Goal: Task Accomplishment & Management: Manage account settings

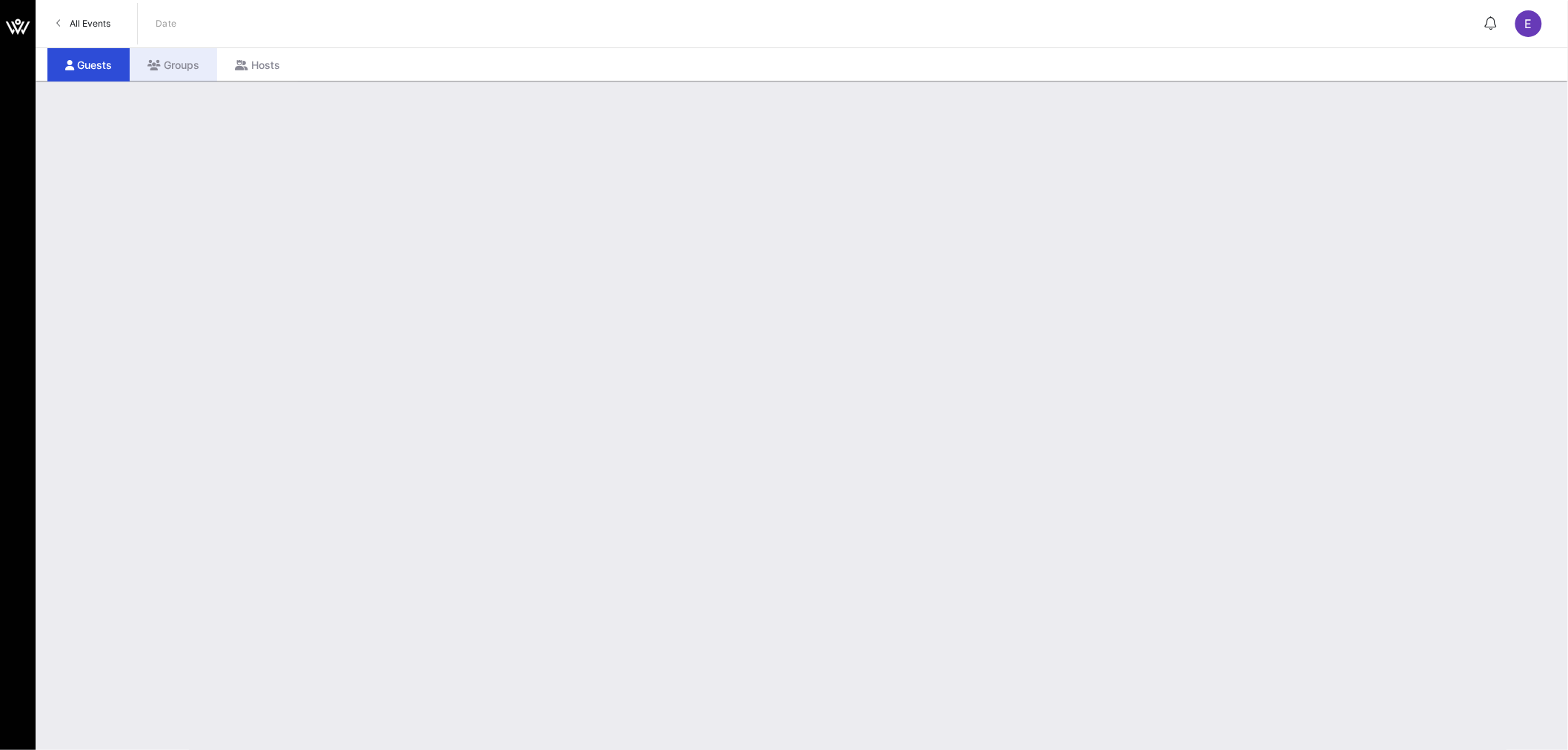
click at [172, 60] on div "Groups" at bounding box center [173, 65] width 88 height 33
click at [89, 20] on span "All Events" at bounding box center [90, 23] width 41 height 11
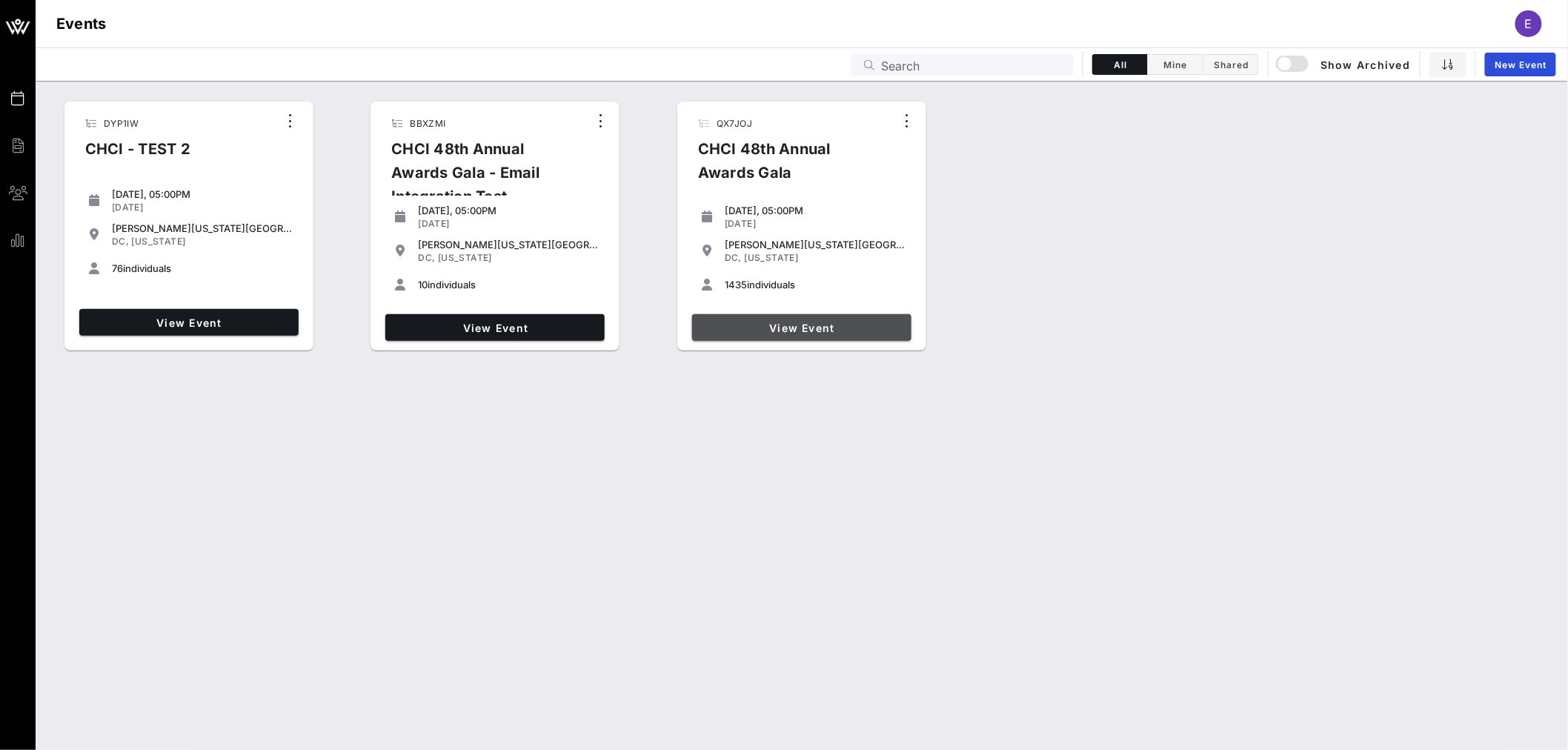
click at [817, 324] on span "View Event" at bounding box center [802, 327] width 207 height 13
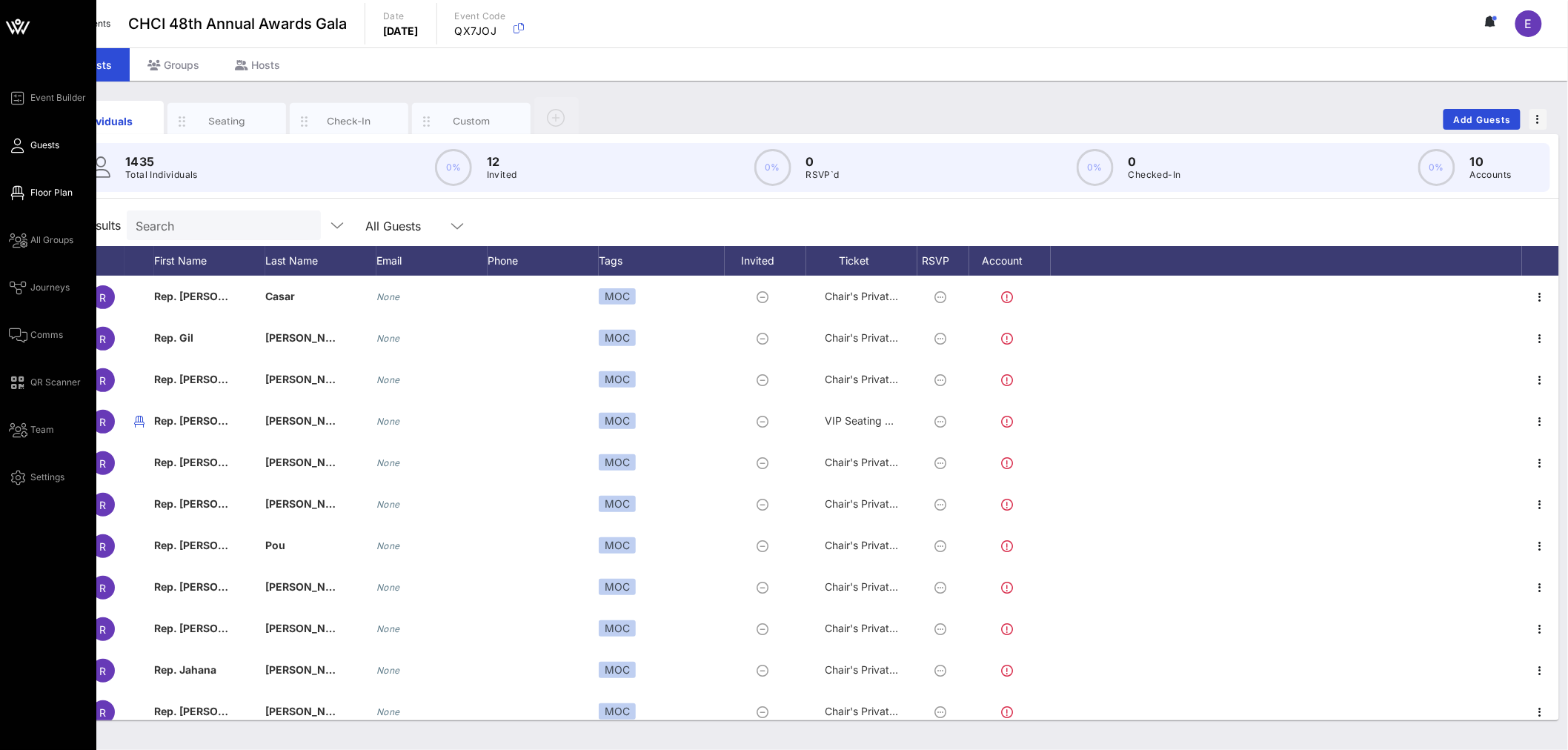
click at [47, 194] on span "Floor Plan" at bounding box center [51, 193] width 42 height 14
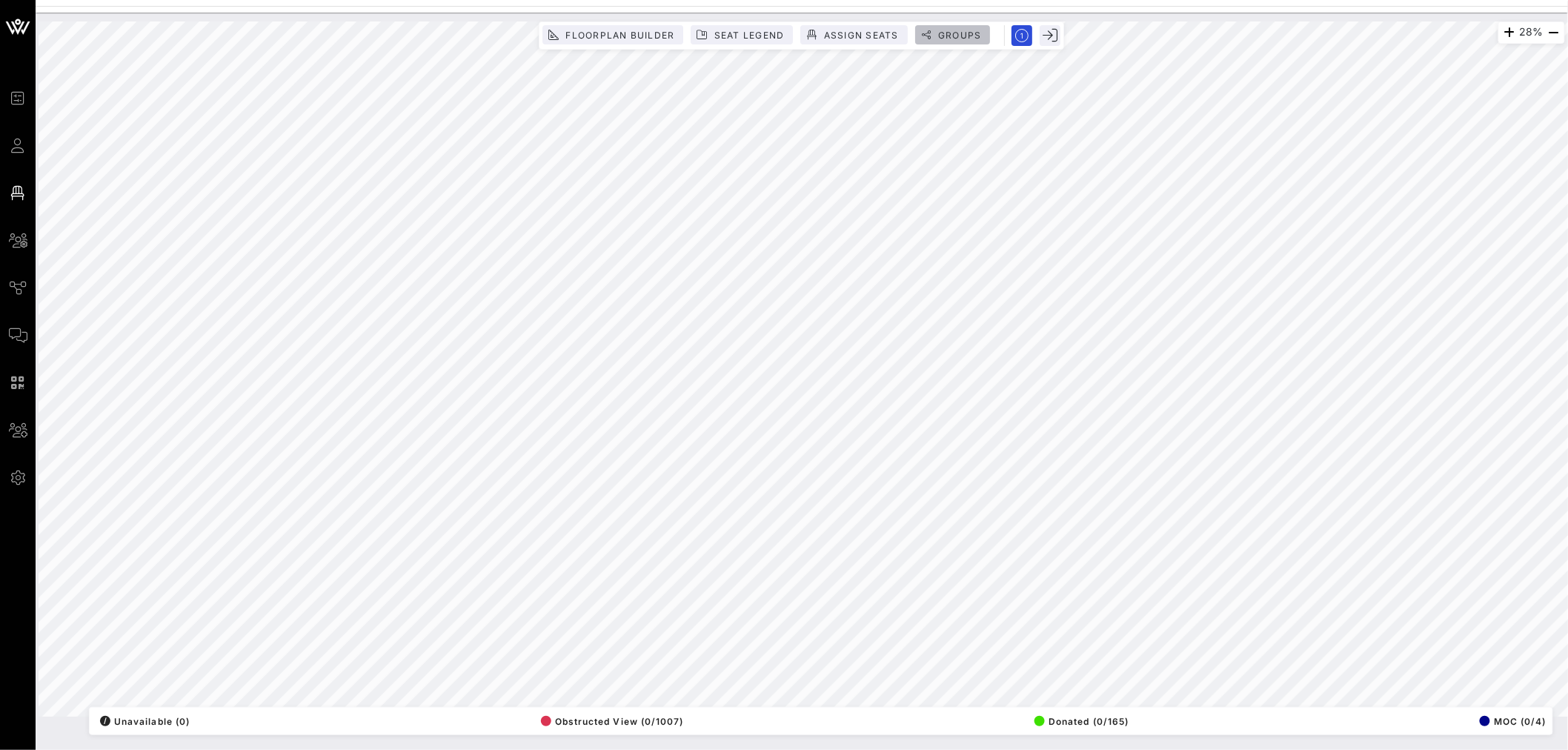
click at [956, 34] on span "Groups" at bounding box center [959, 35] width 45 height 11
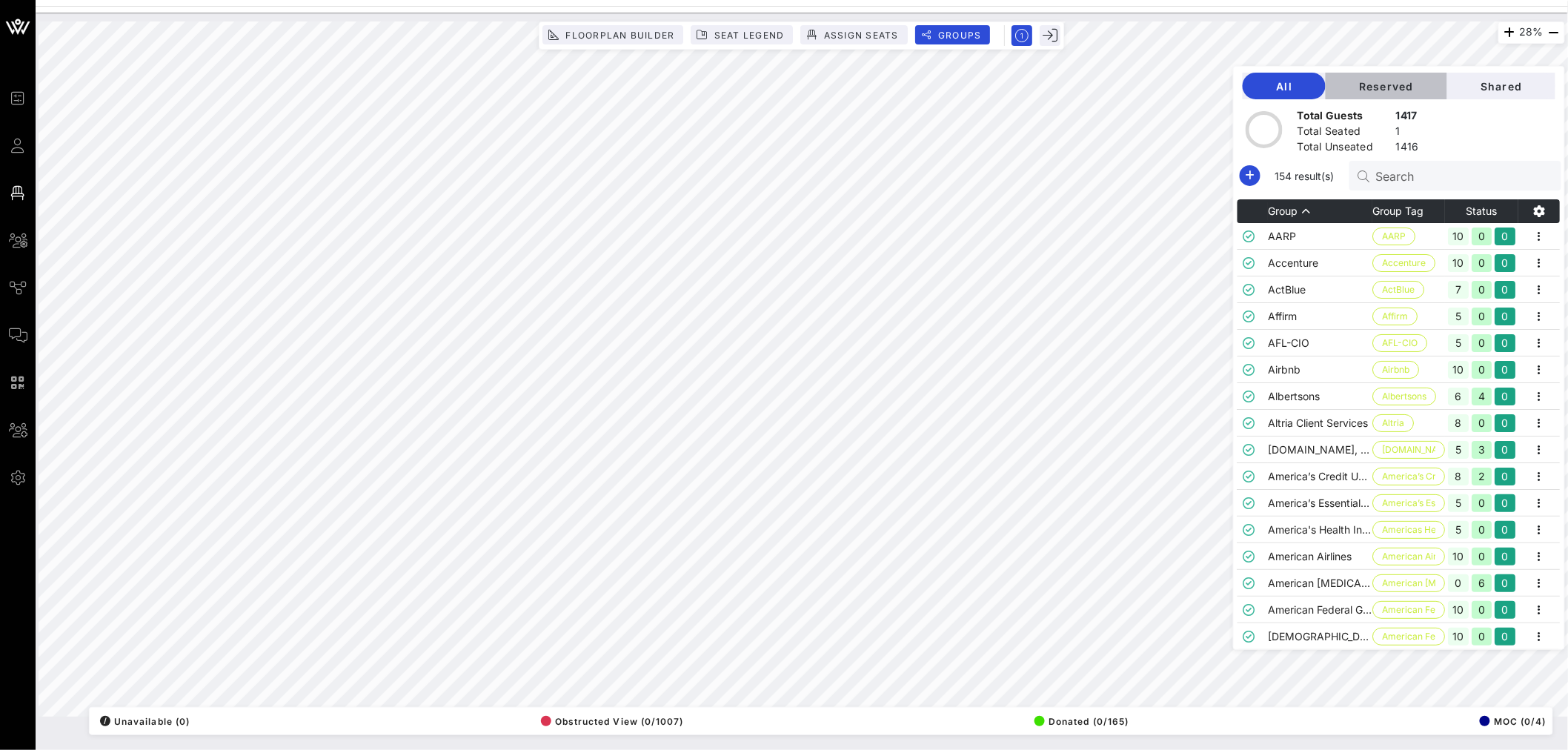
click at [1381, 85] on span "Reserved" at bounding box center [1386, 86] width 98 height 13
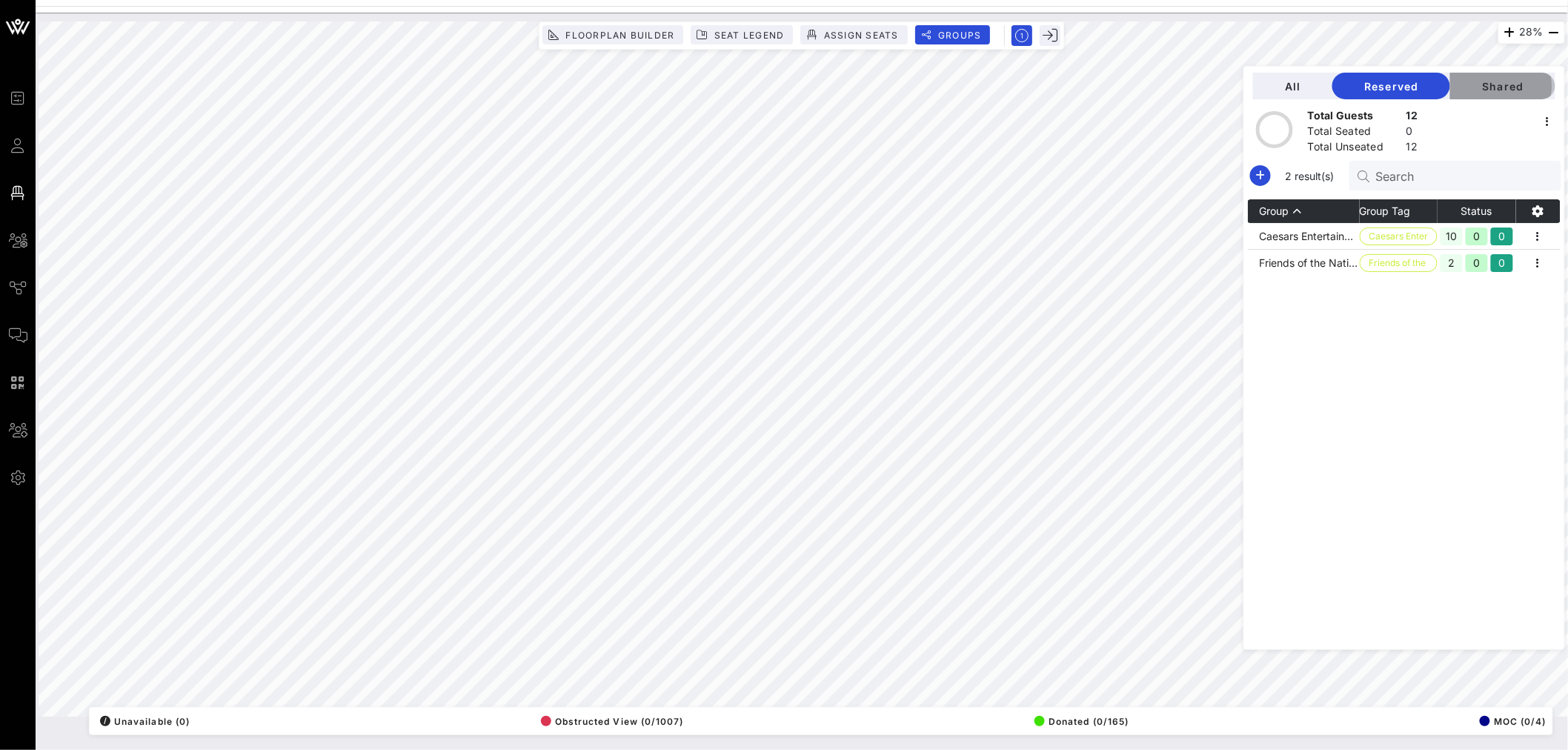
click at [1499, 91] on span "Shared" at bounding box center [1503, 86] width 82 height 13
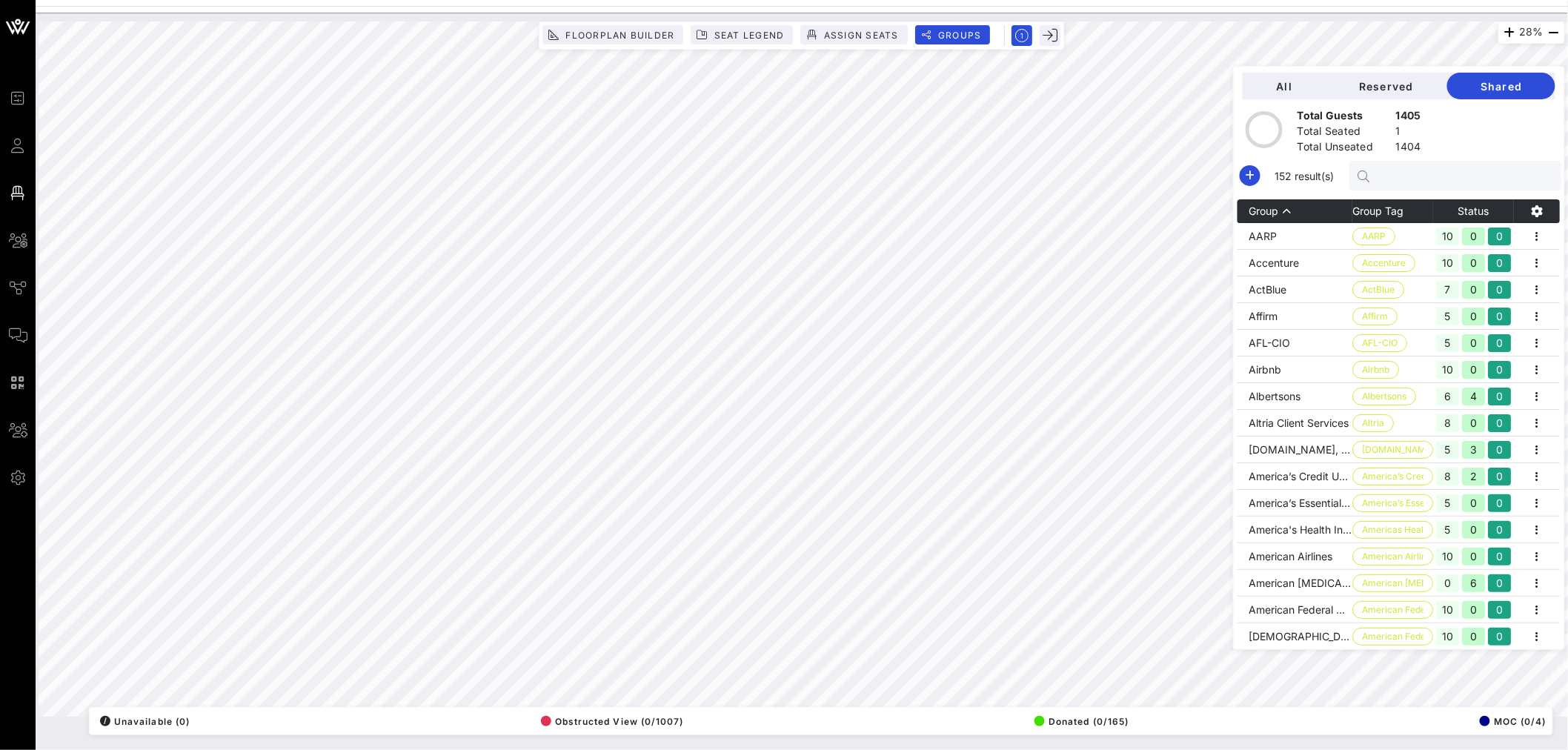
click at [1398, 175] on input "text" at bounding box center [1462, 175] width 173 height 19
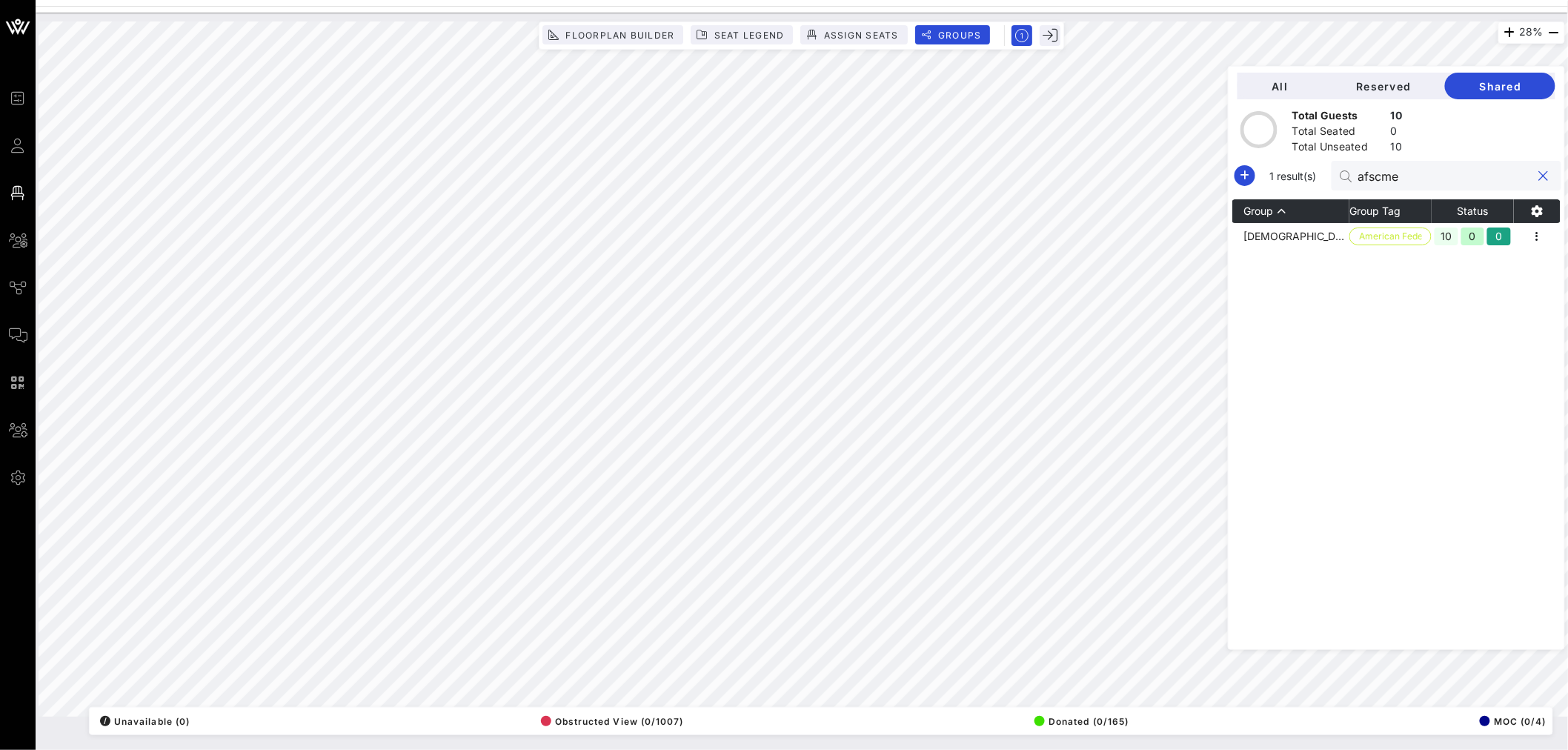
type input "afscme"
click at [1532, 236] on icon "button" at bounding box center [1537, 237] width 18 height 18
click at [1523, 256] on div "Edit" at bounding box center [1520, 262] width 46 height 12
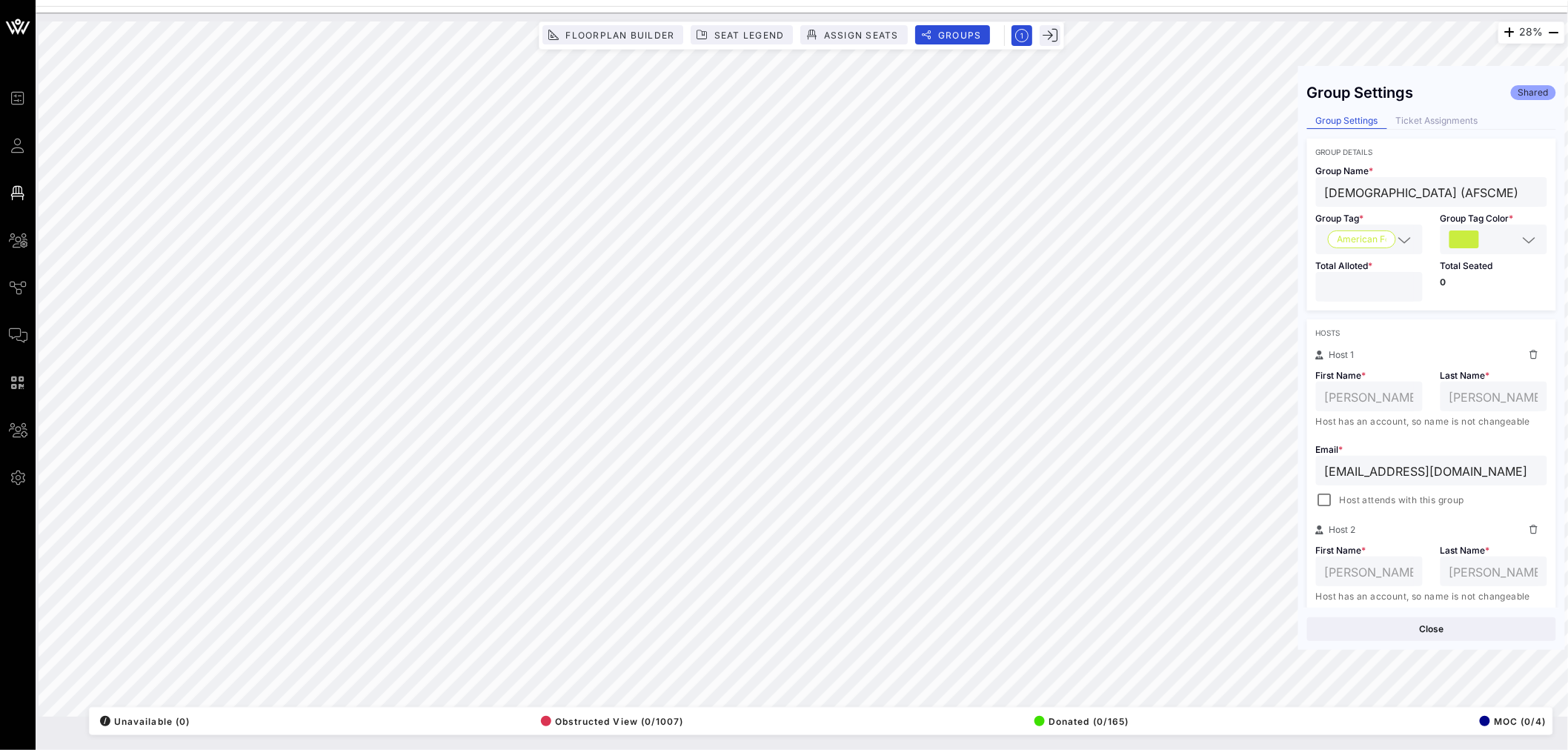
click at [1557, 420] on div "28% Floorplan Builder Seat Legend Assign Seats Groups Exit Group Settings Share…" at bounding box center [802, 368] width 1526 height 695
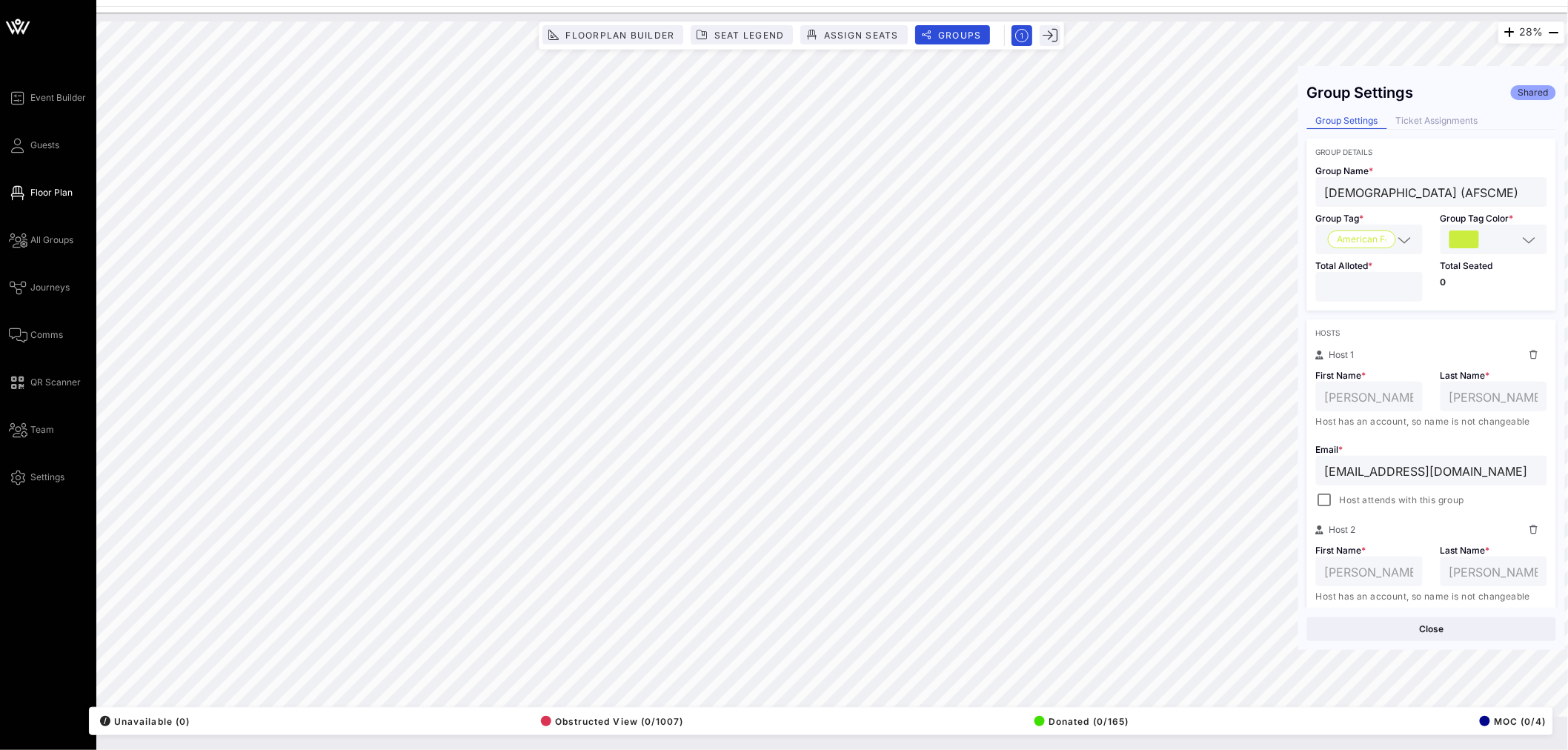
click at [22, 28] on icon at bounding box center [17, 26] width 36 height 36
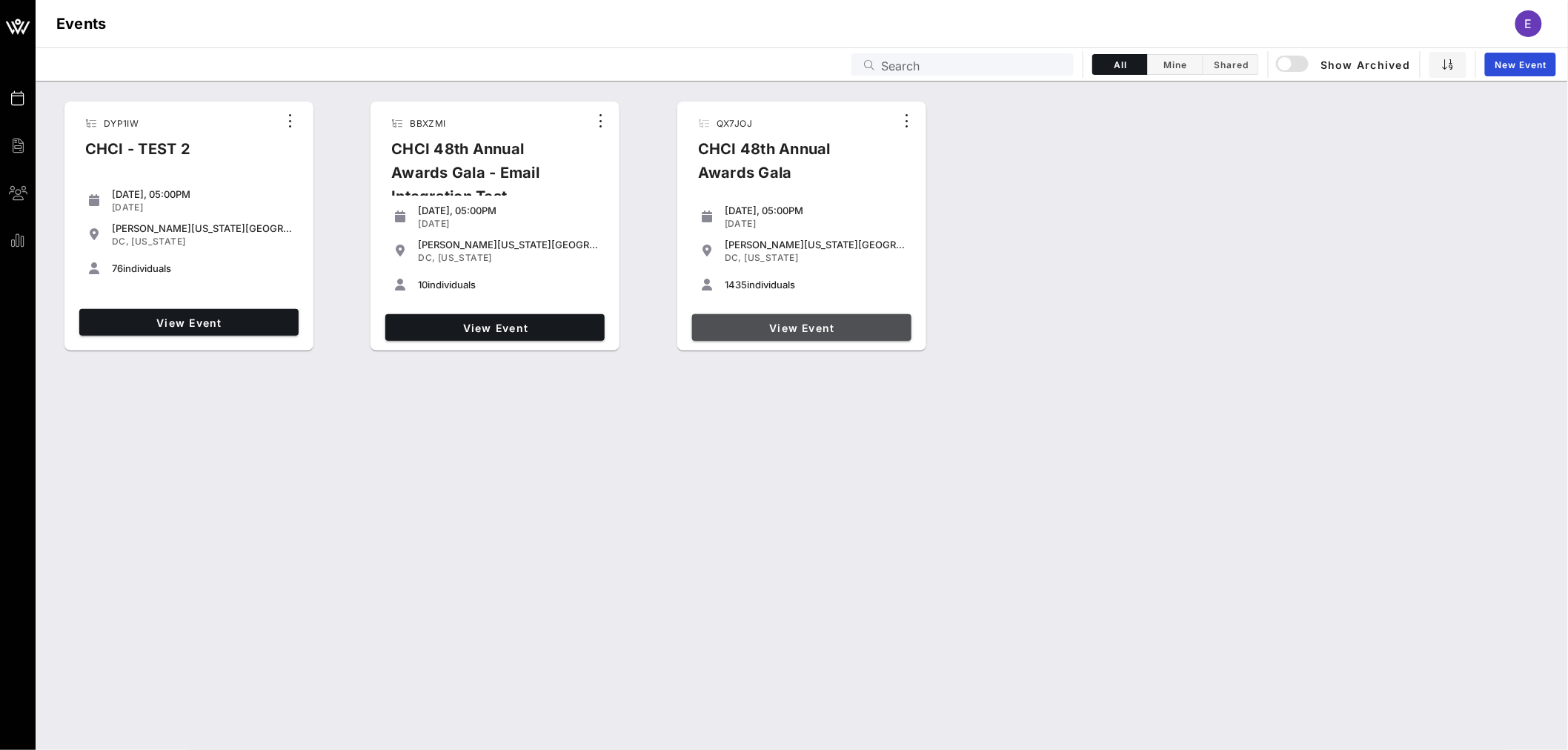
click at [831, 328] on span "View Event" at bounding box center [802, 327] width 207 height 13
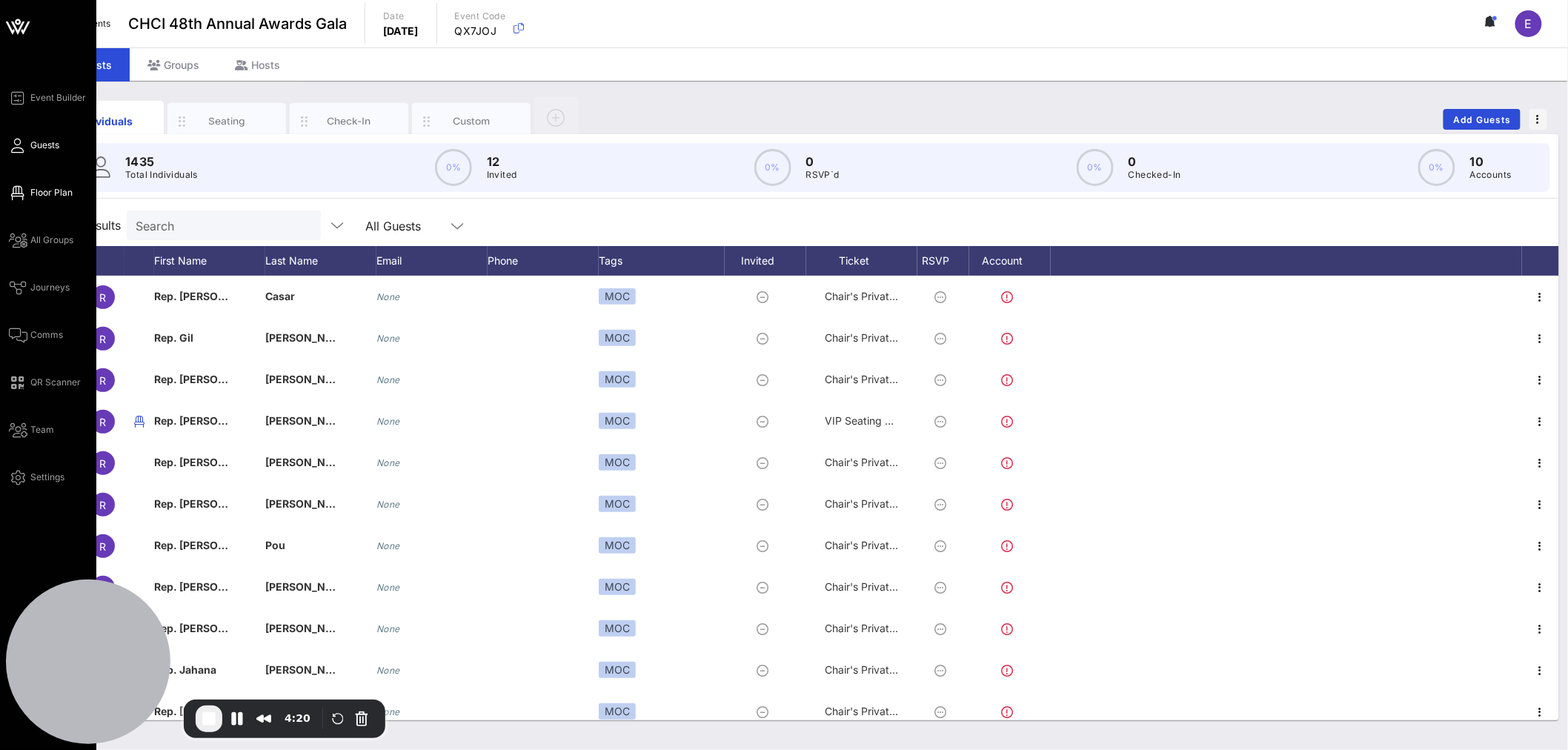
click at [42, 195] on span "Floor Plan" at bounding box center [51, 193] width 42 height 14
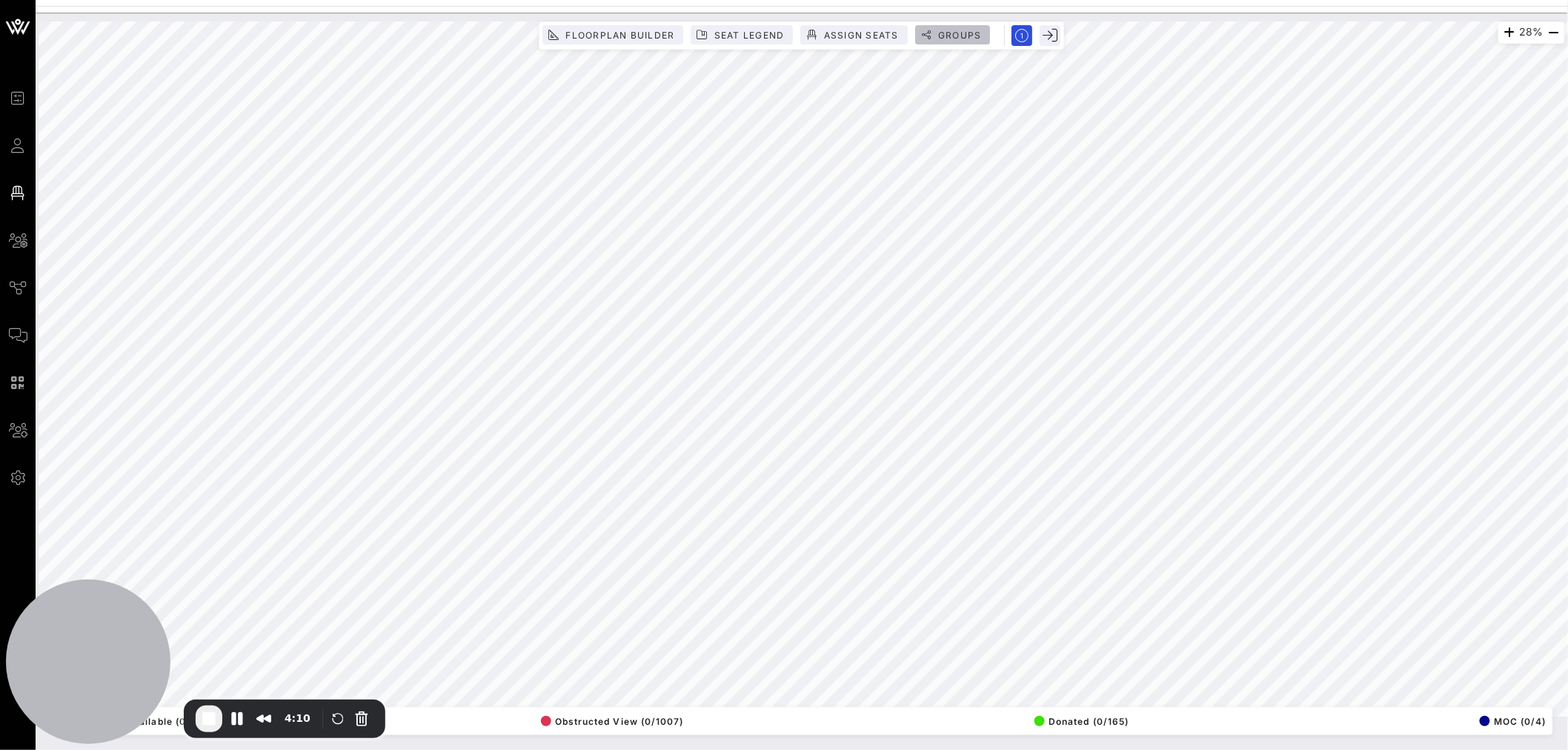
click at [962, 40] on button "Groups" at bounding box center [953, 34] width 76 height 19
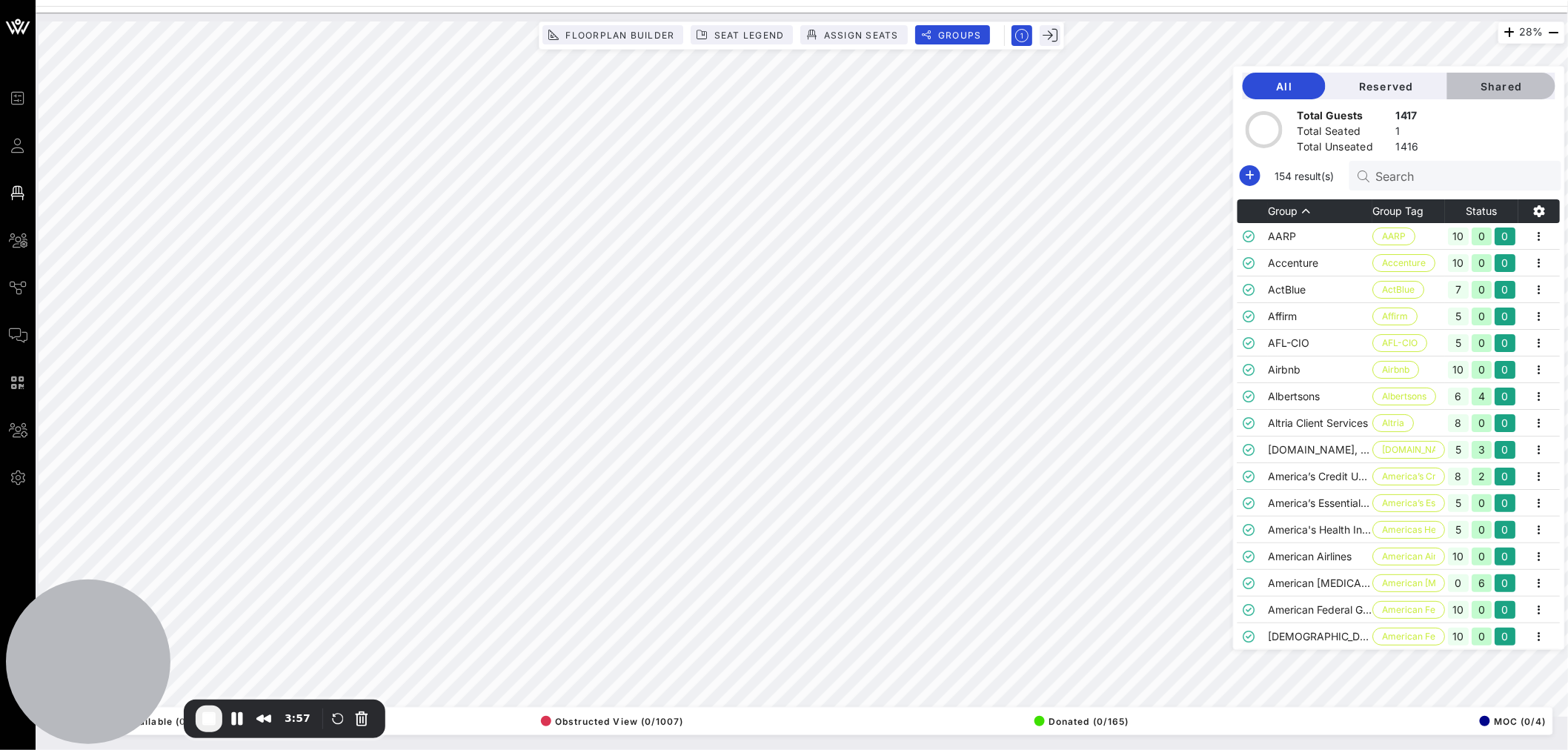
click at [1502, 84] on span "Shared" at bounding box center [1501, 86] width 85 height 13
click at [1503, 91] on span "Shared" at bounding box center [1501, 86] width 85 height 13
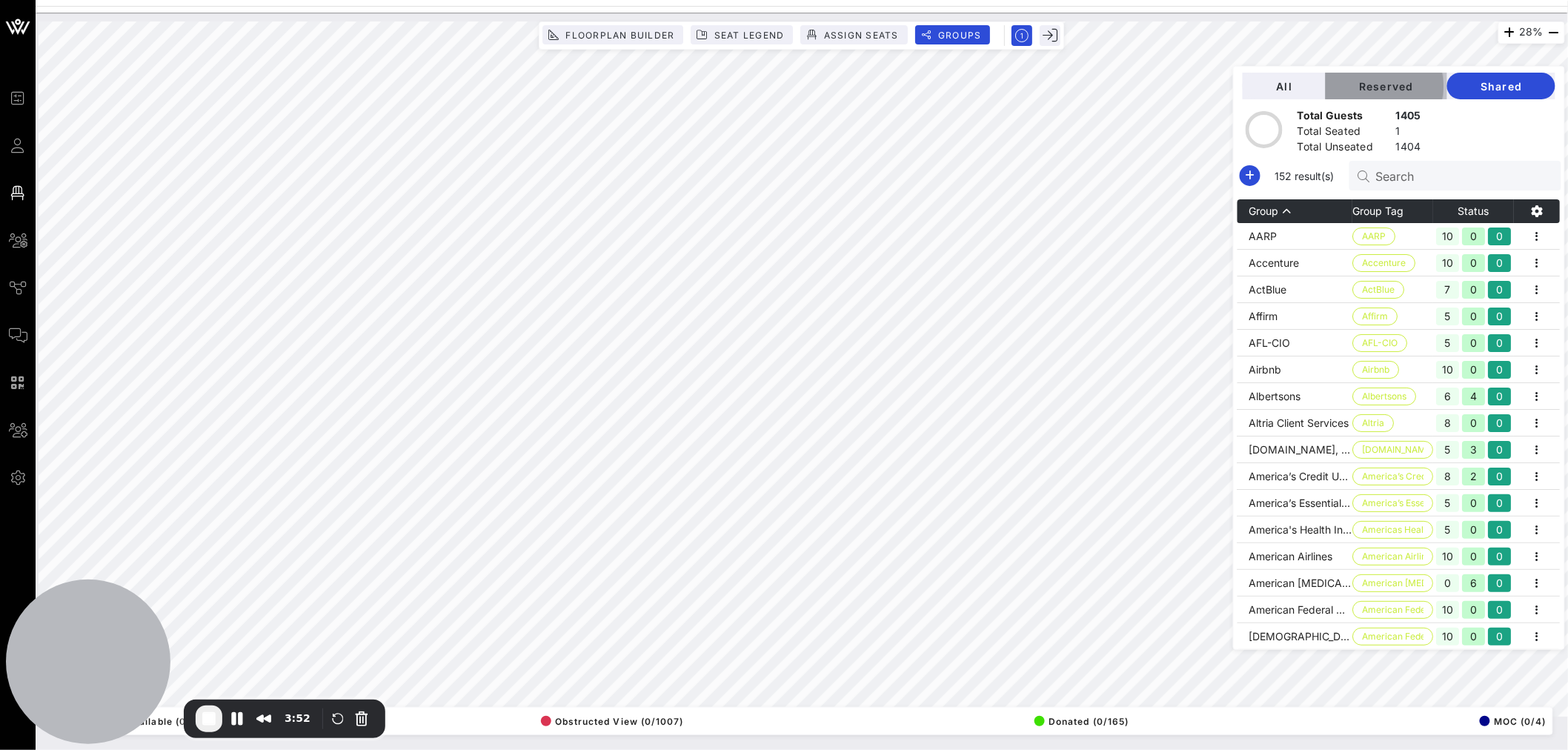
click at [1392, 88] on span "Reserved" at bounding box center [1386, 86] width 98 height 13
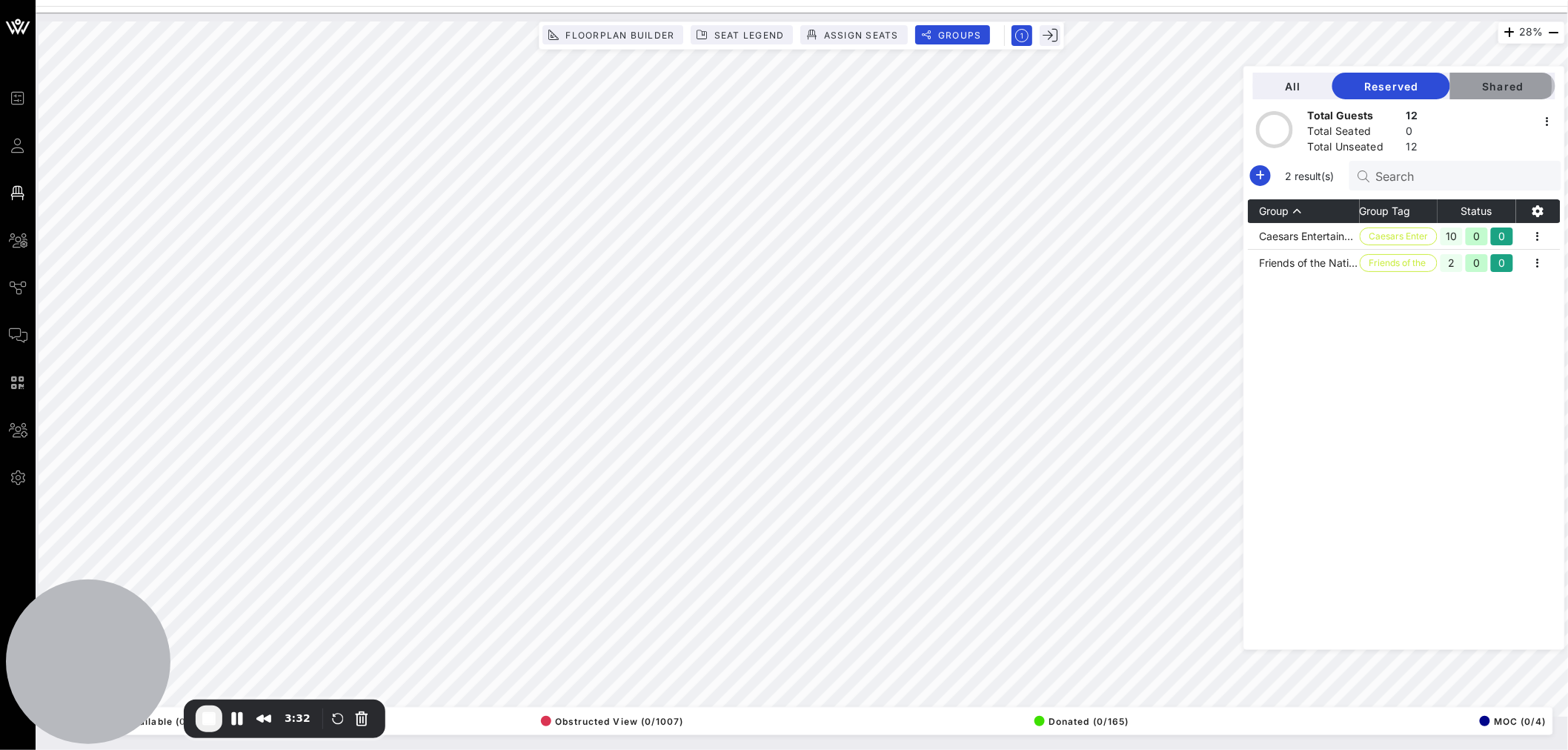
click at [1504, 89] on span "Shared" at bounding box center [1503, 86] width 82 height 13
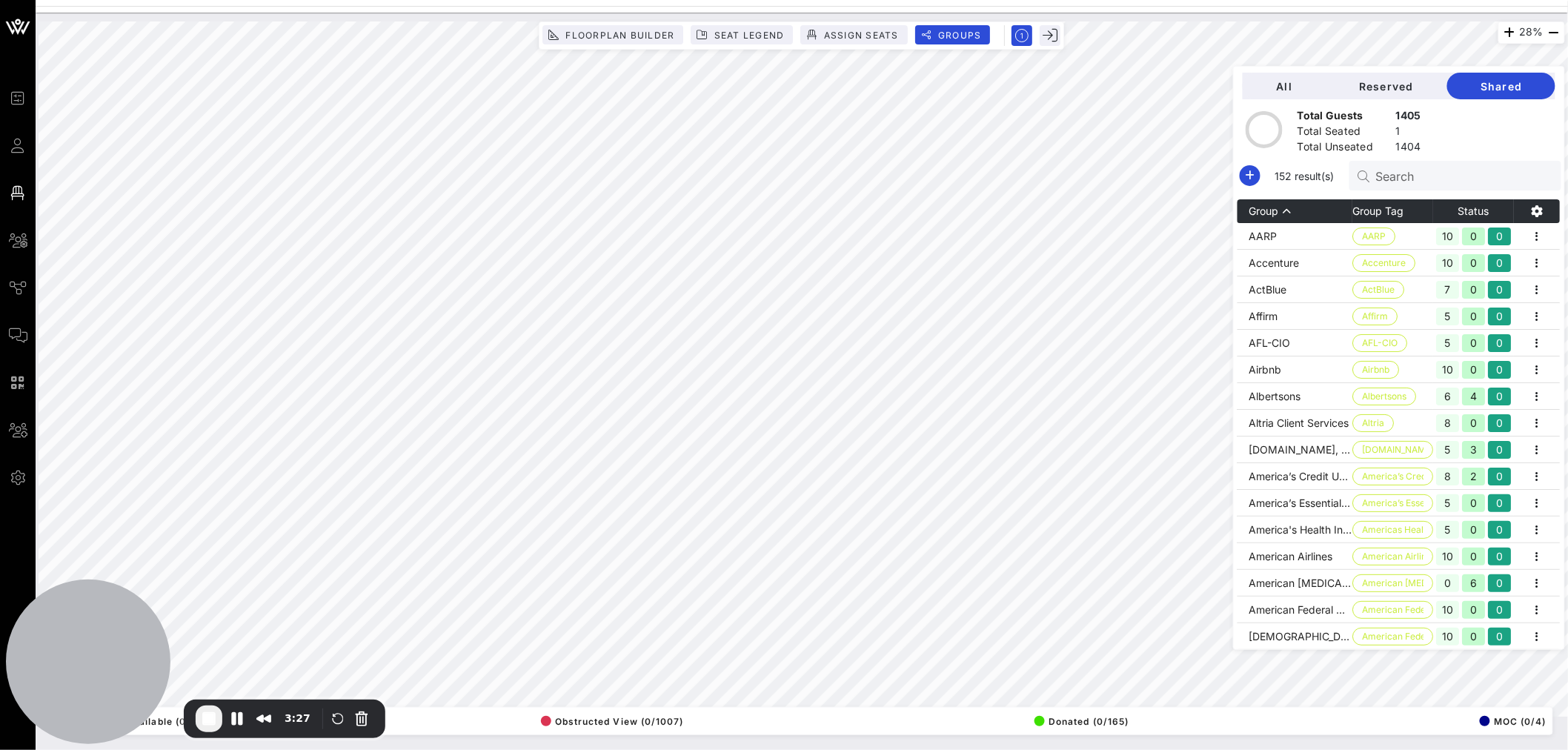
drag, startPoint x: 1560, startPoint y: 240, endPoint x: 1560, endPoint y: 265, distance: 25.0
click at [1560, 265] on div "All Reserved Shared Total Guests 1405 Total Seated 1 Total Unseated 1404 152 re…" at bounding box center [1399, 358] width 332 height 584
click at [1433, 178] on input "Search" at bounding box center [1462, 175] width 173 height 19
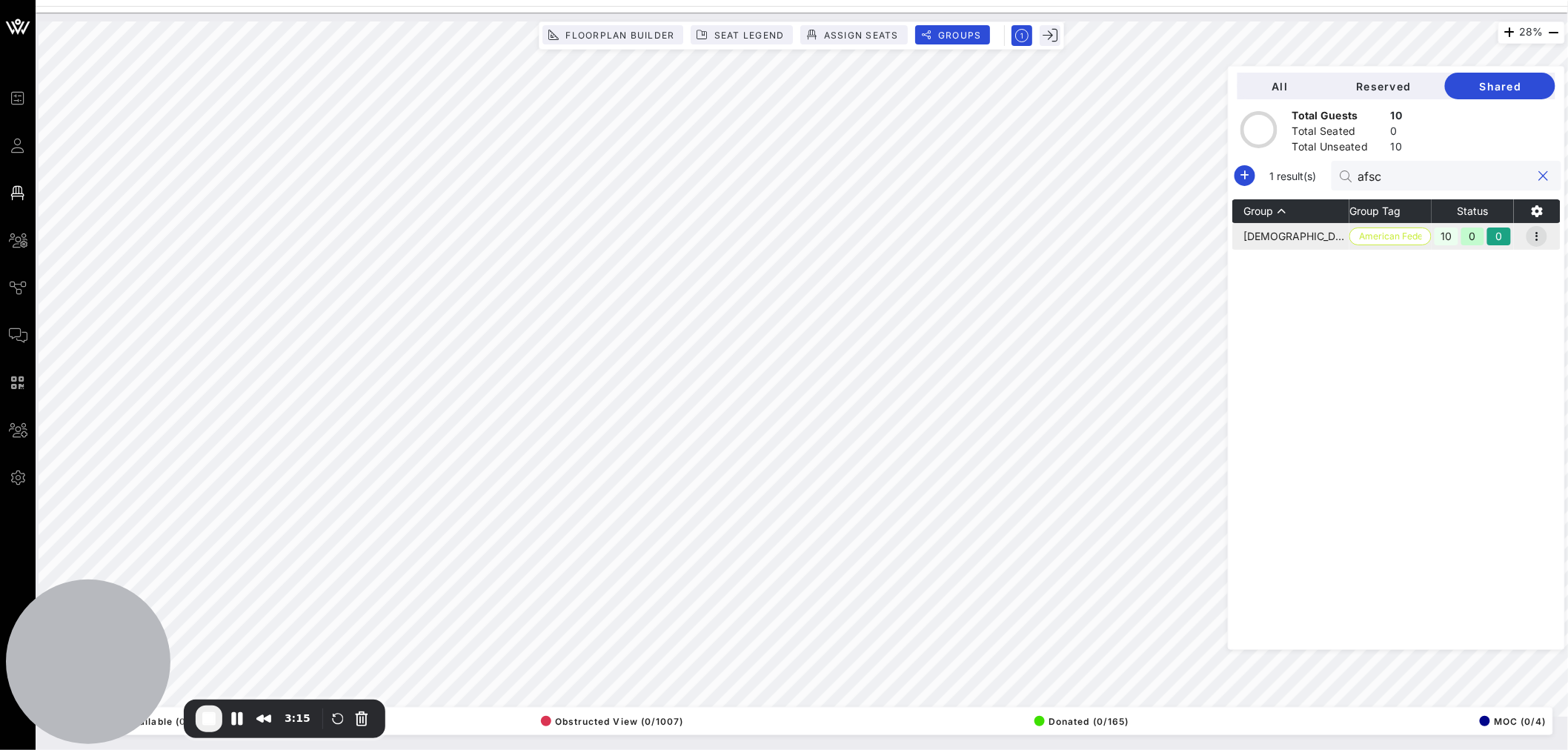
type input "afsc"
click at [1542, 238] on icon "button" at bounding box center [1537, 237] width 18 height 18
click at [1509, 268] on div "Edit" at bounding box center [1520, 262] width 46 height 12
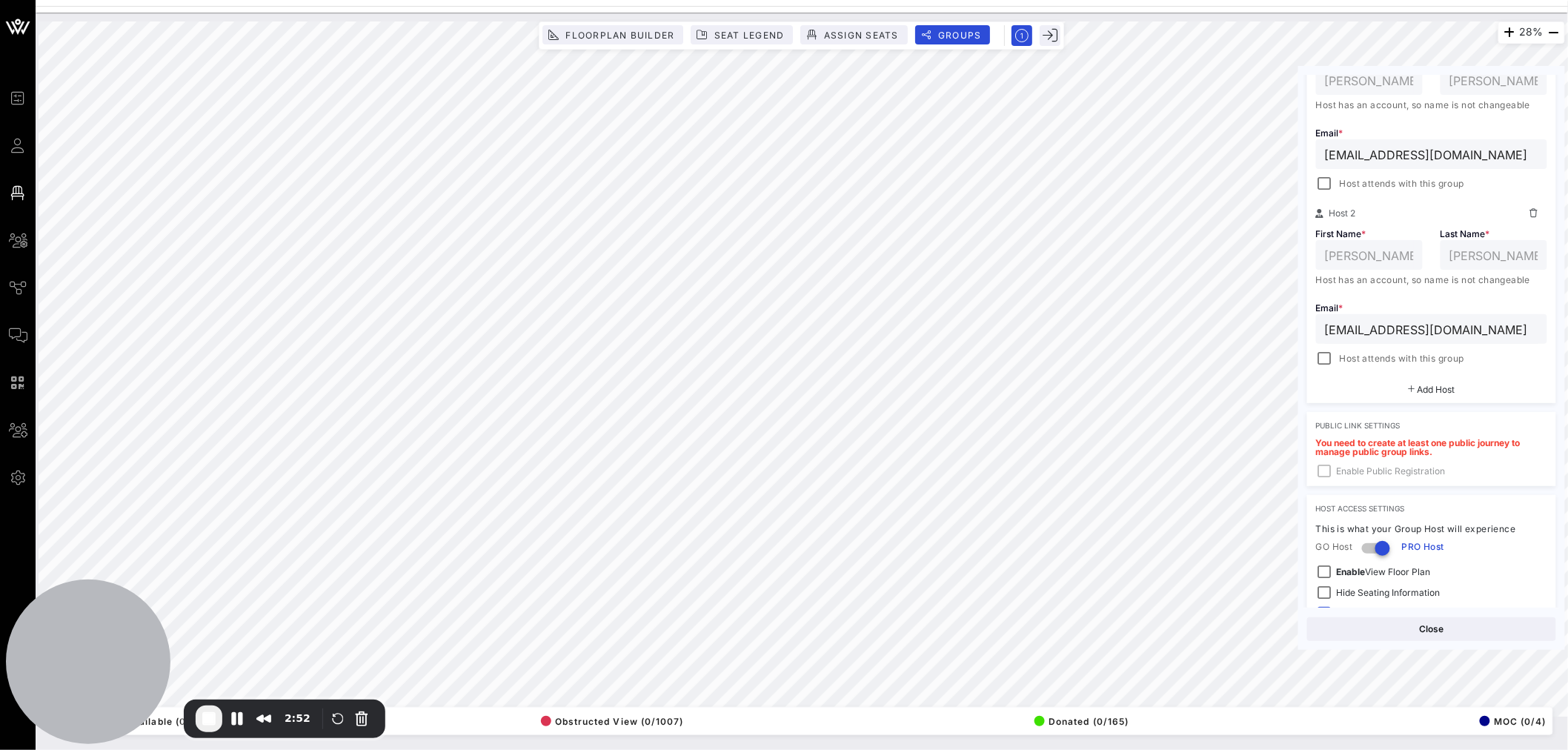
scroll to position [277, 0]
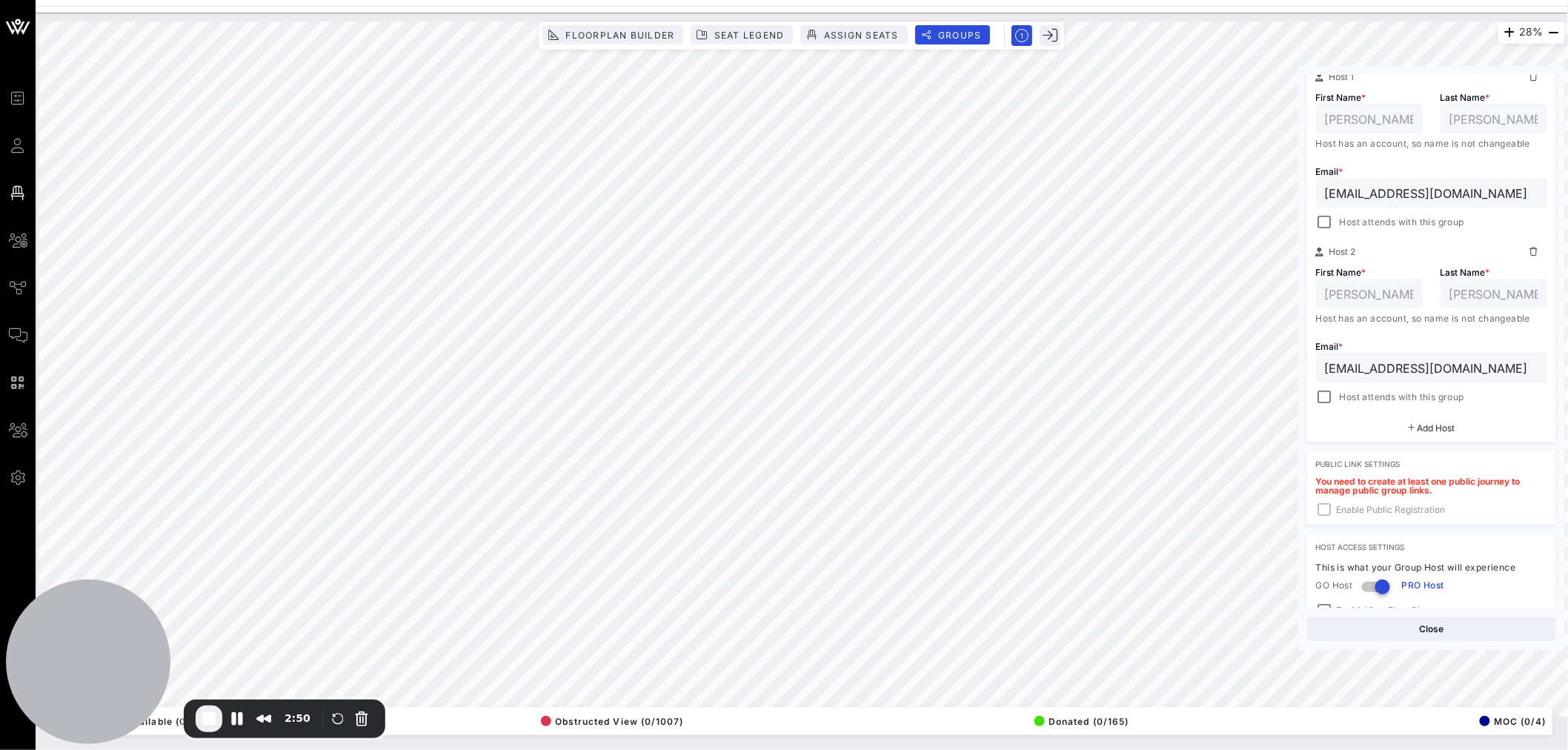
click at [1427, 426] on span "Add Host" at bounding box center [1436, 427] width 38 height 11
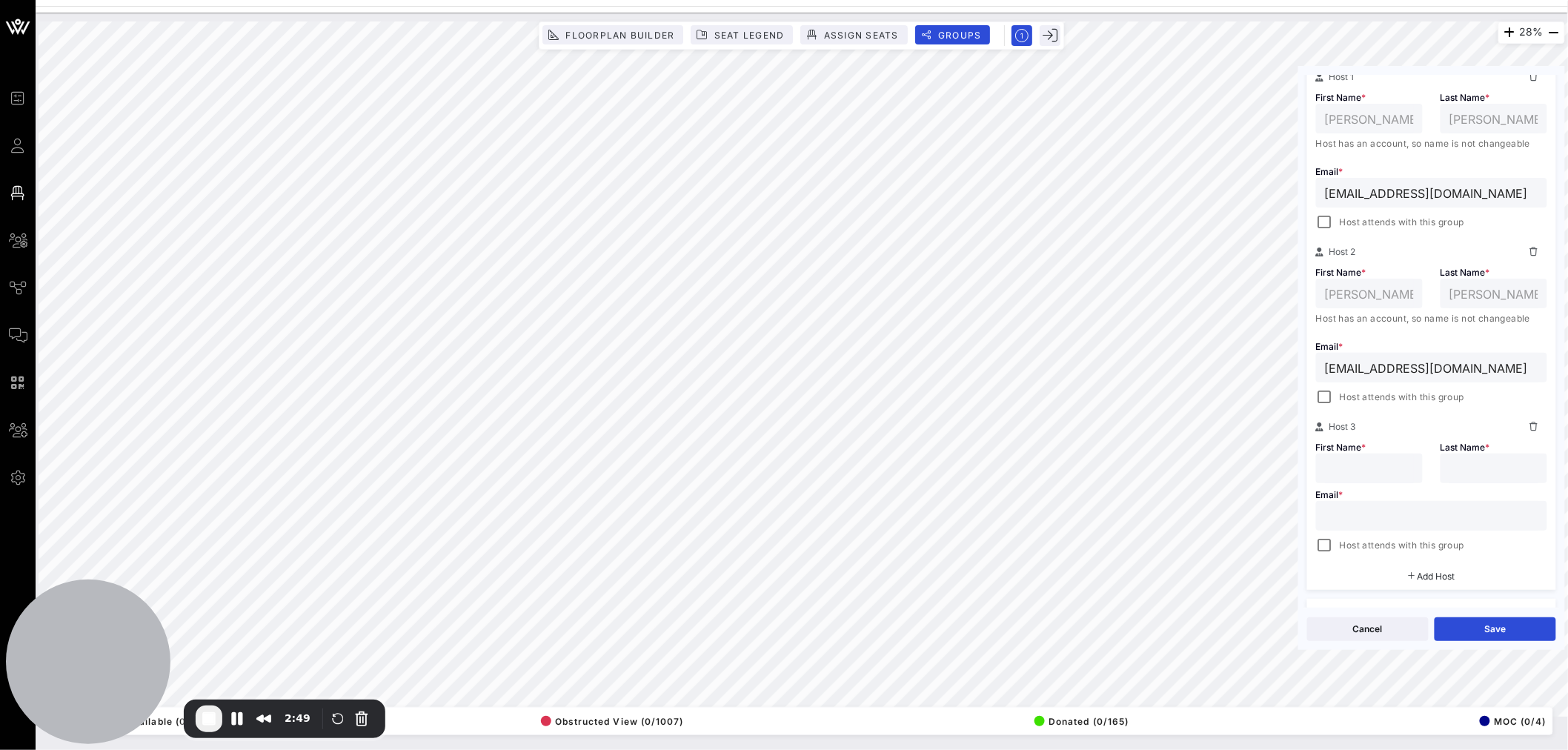
click at [1342, 459] on input "text" at bounding box center [1370, 467] width 89 height 19
type input "Adele"
type input "Adabubu"
click at [1327, 510] on input "text" at bounding box center [1432, 515] width 213 height 19
click at [1339, 513] on input "text" at bounding box center [1432, 515] width 213 height 19
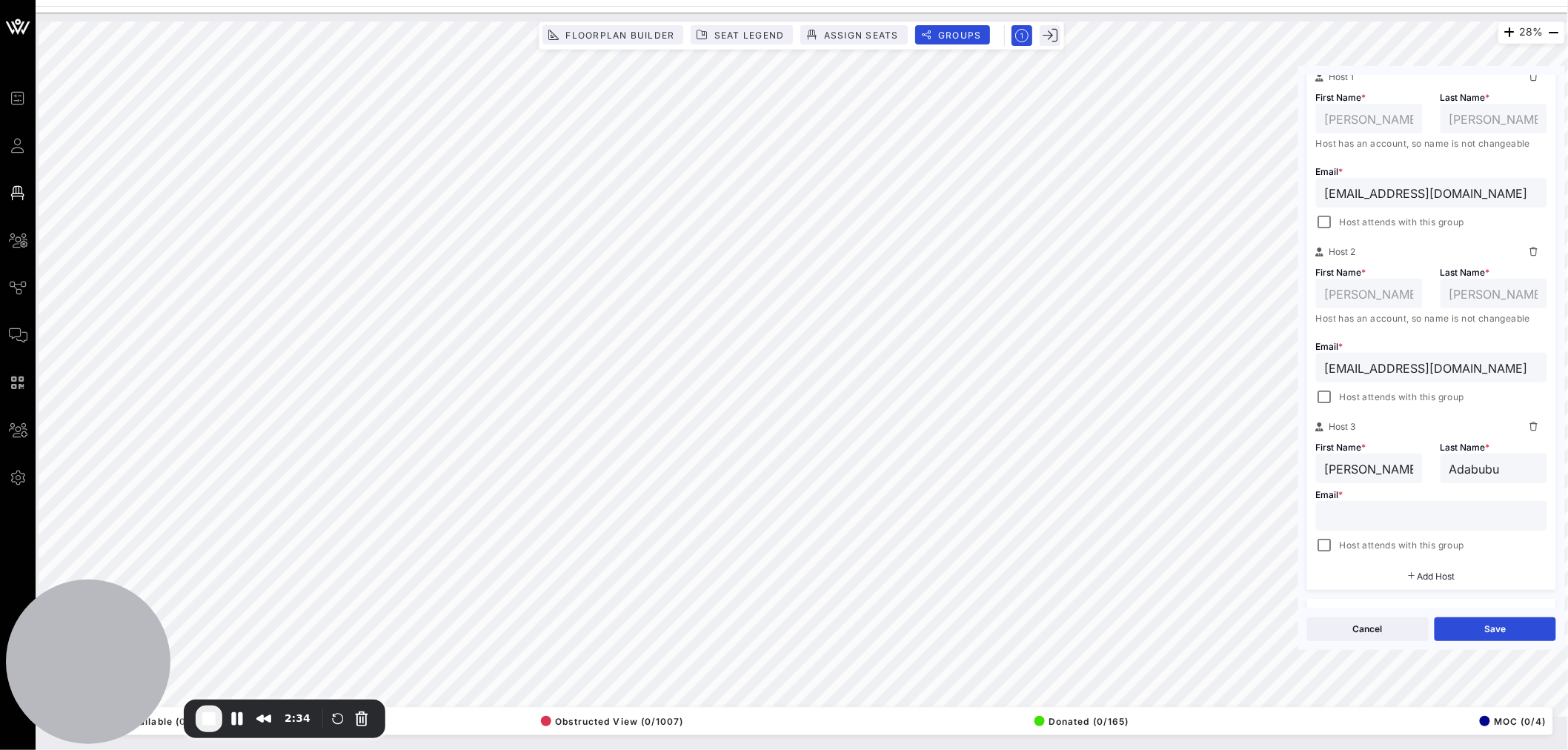
paste input "[EMAIL_ADDRESS][DOMAIN_NAME]"
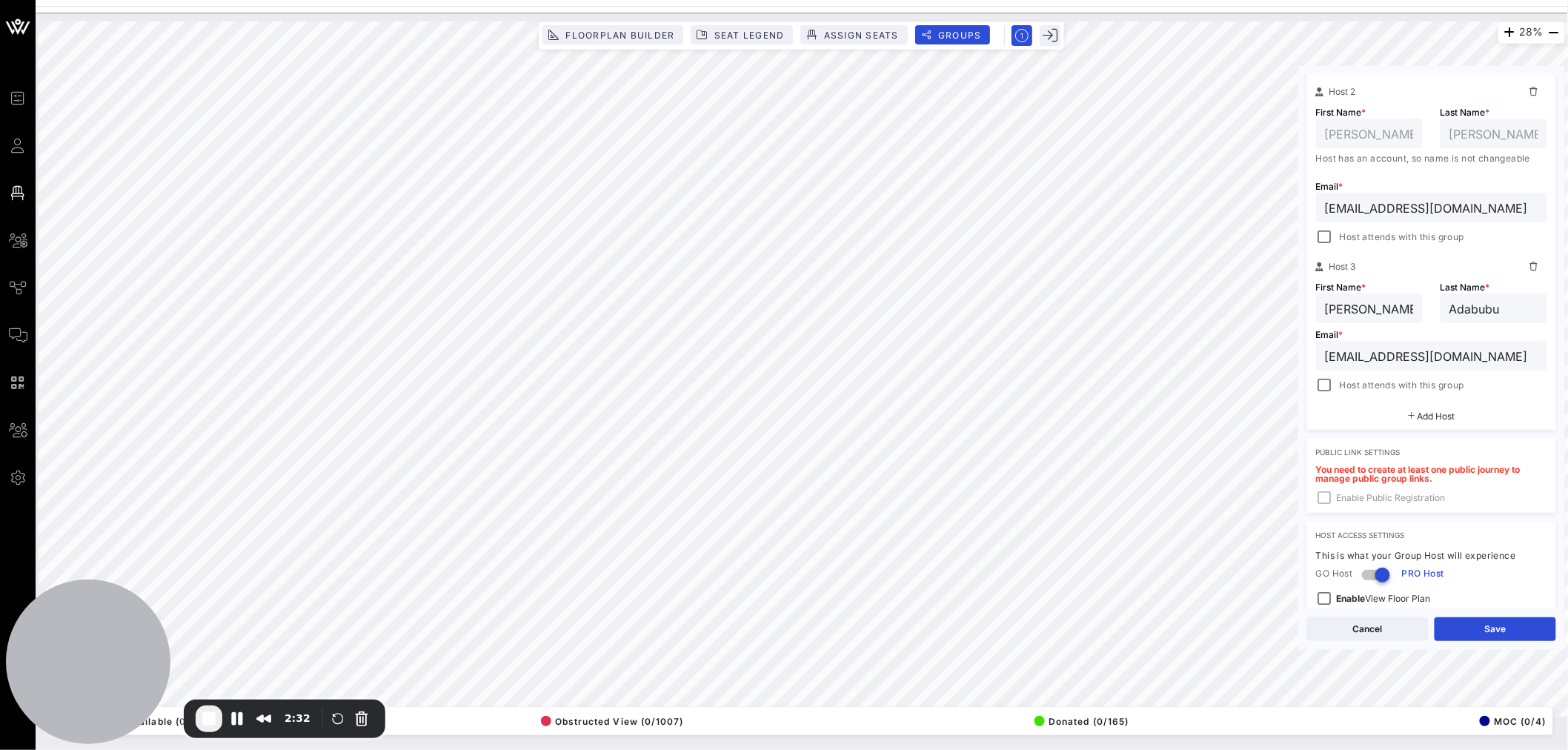
scroll to position [442, 0]
type input "[EMAIL_ADDRESS][DOMAIN_NAME]"
drag, startPoint x: 1560, startPoint y: 506, endPoint x: 1562, endPoint y: 549, distance: 43.0
click at [1562, 549] on div "Group Settings Shared Group Settings Ticket Assignments Group Details Group Nam…" at bounding box center [1432, 341] width 267 height 532
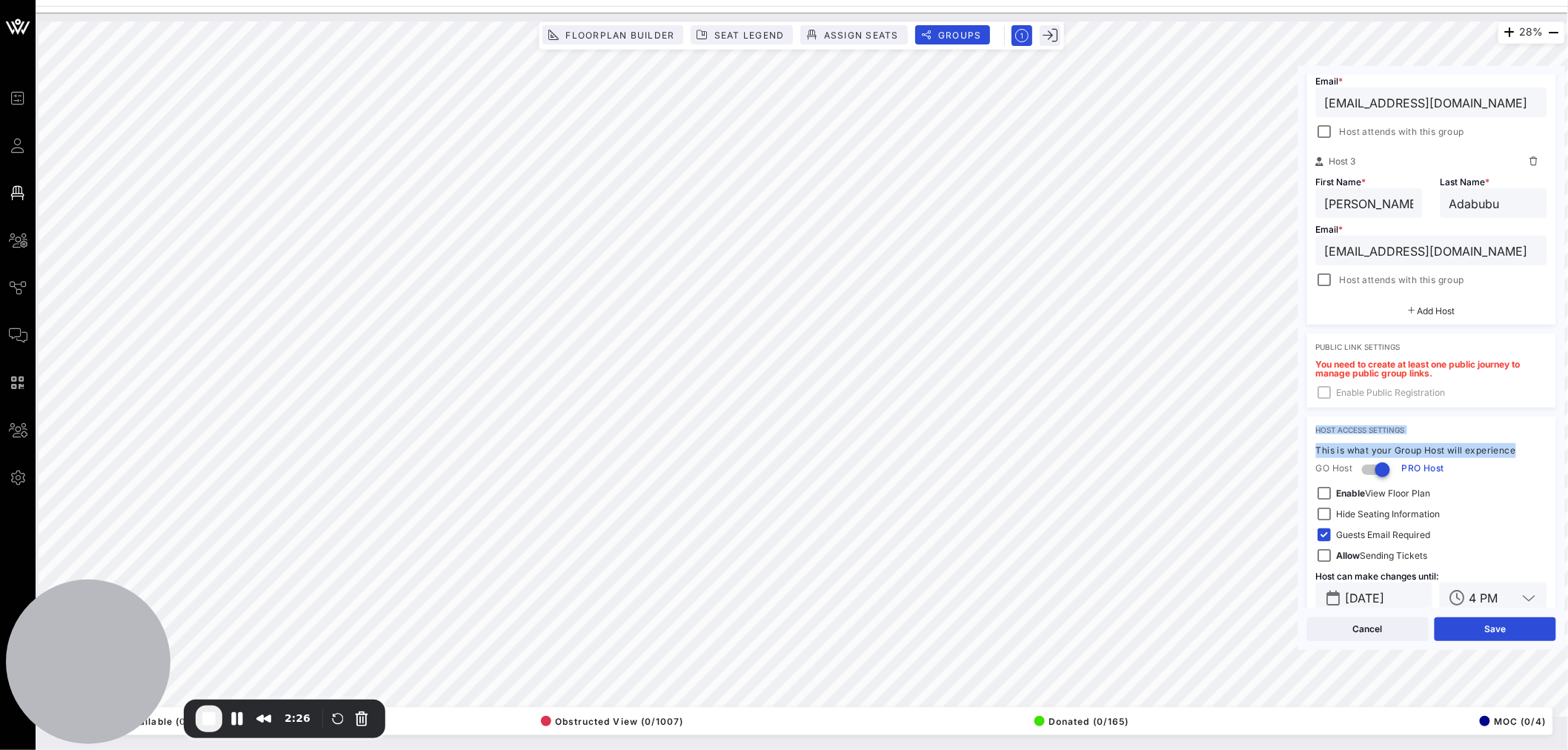
scroll to position [571, 0]
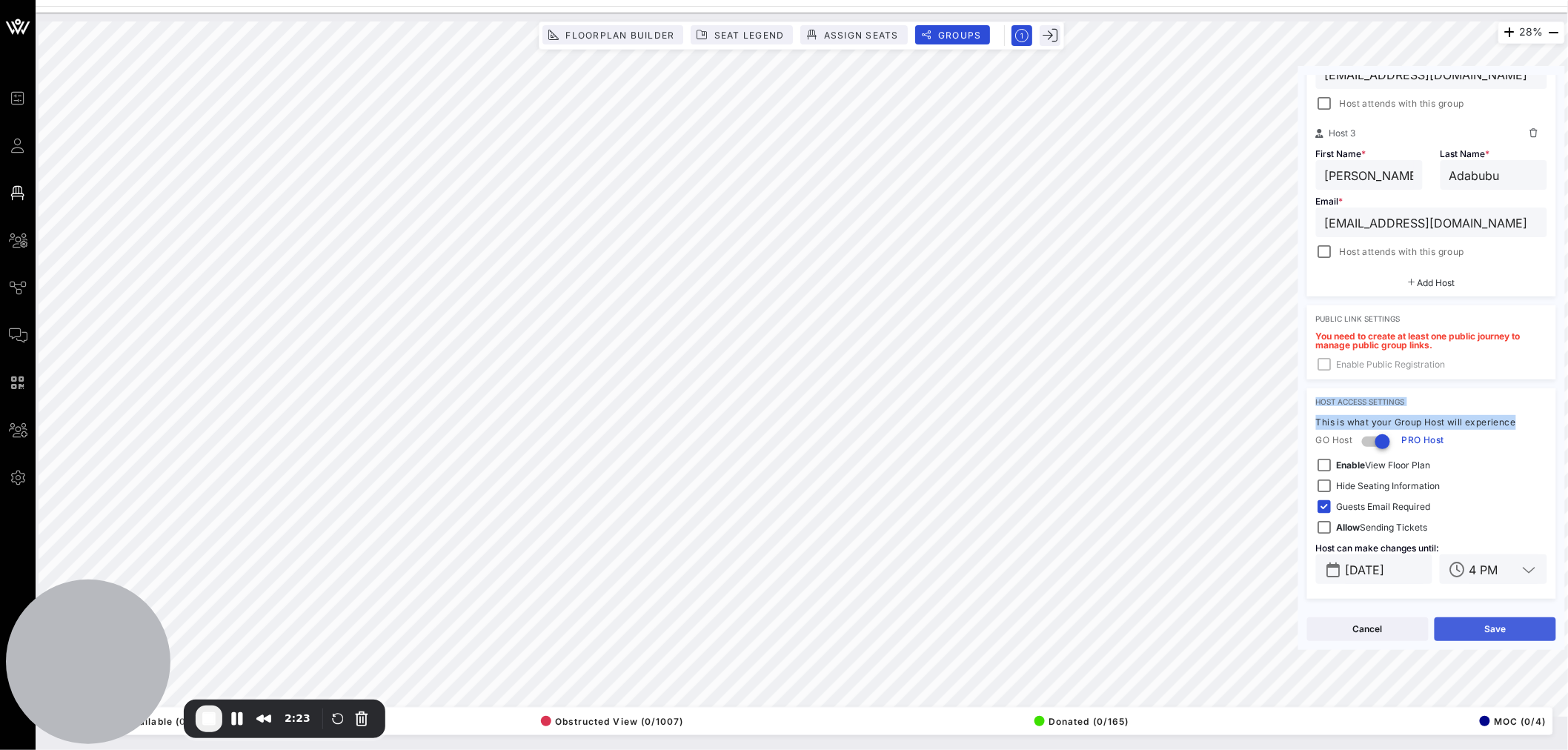
click at [1489, 628] on button "Save" at bounding box center [1495, 628] width 122 height 23
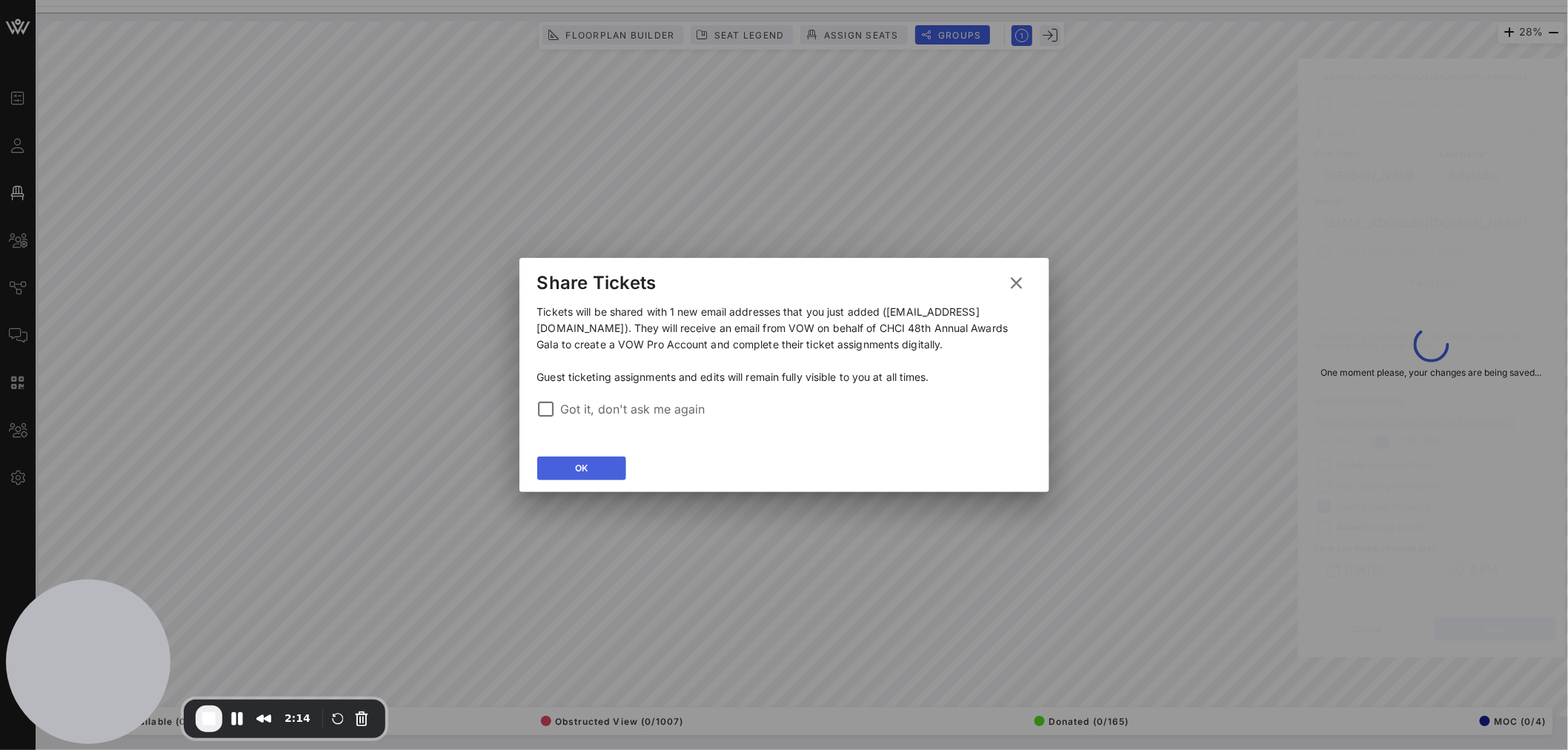
click at [590, 473] on button "OK" at bounding box center [582, 468] width 89 height 23
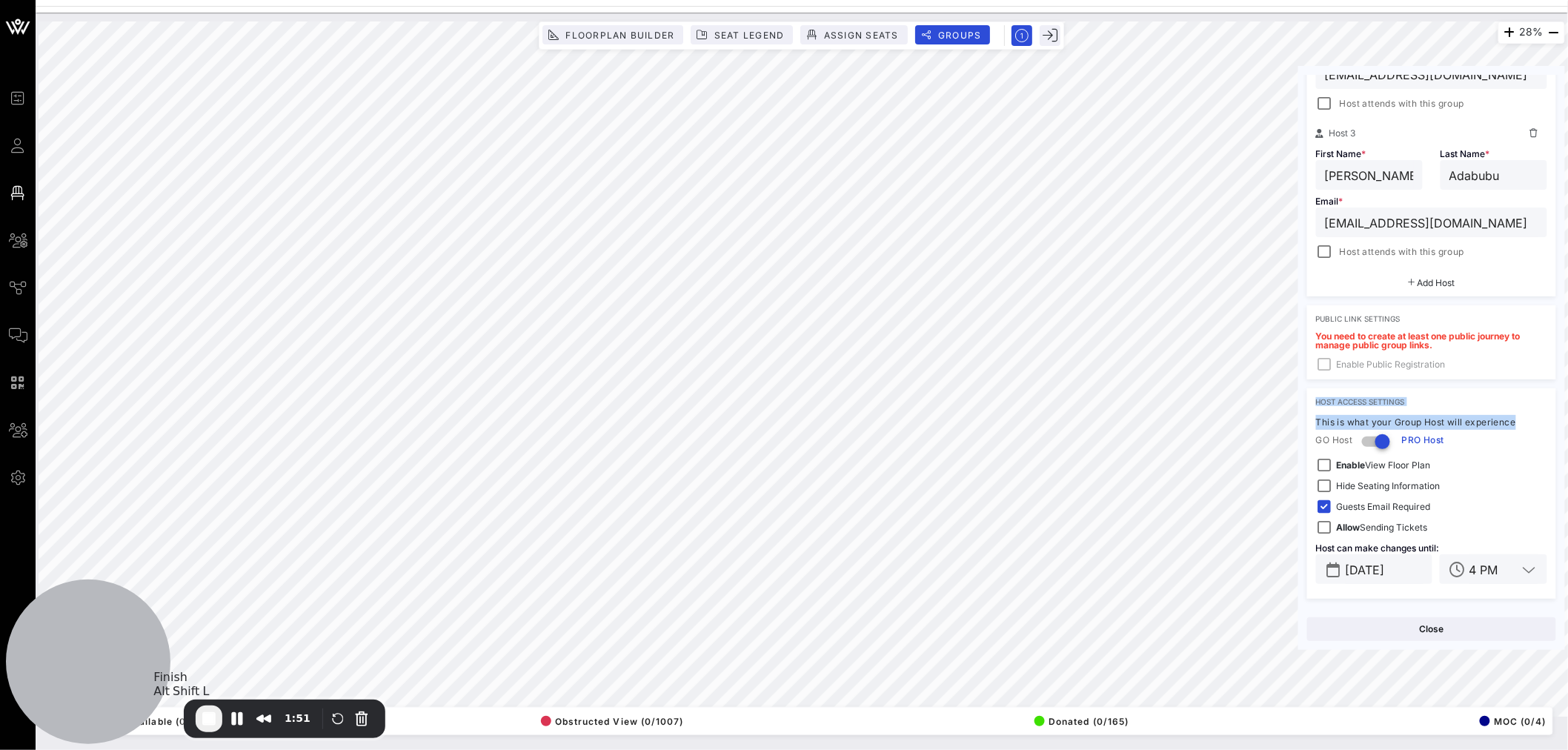
click at [212, 721] on span "End Recording" at bounding box center [210, 719] width 18 height 18
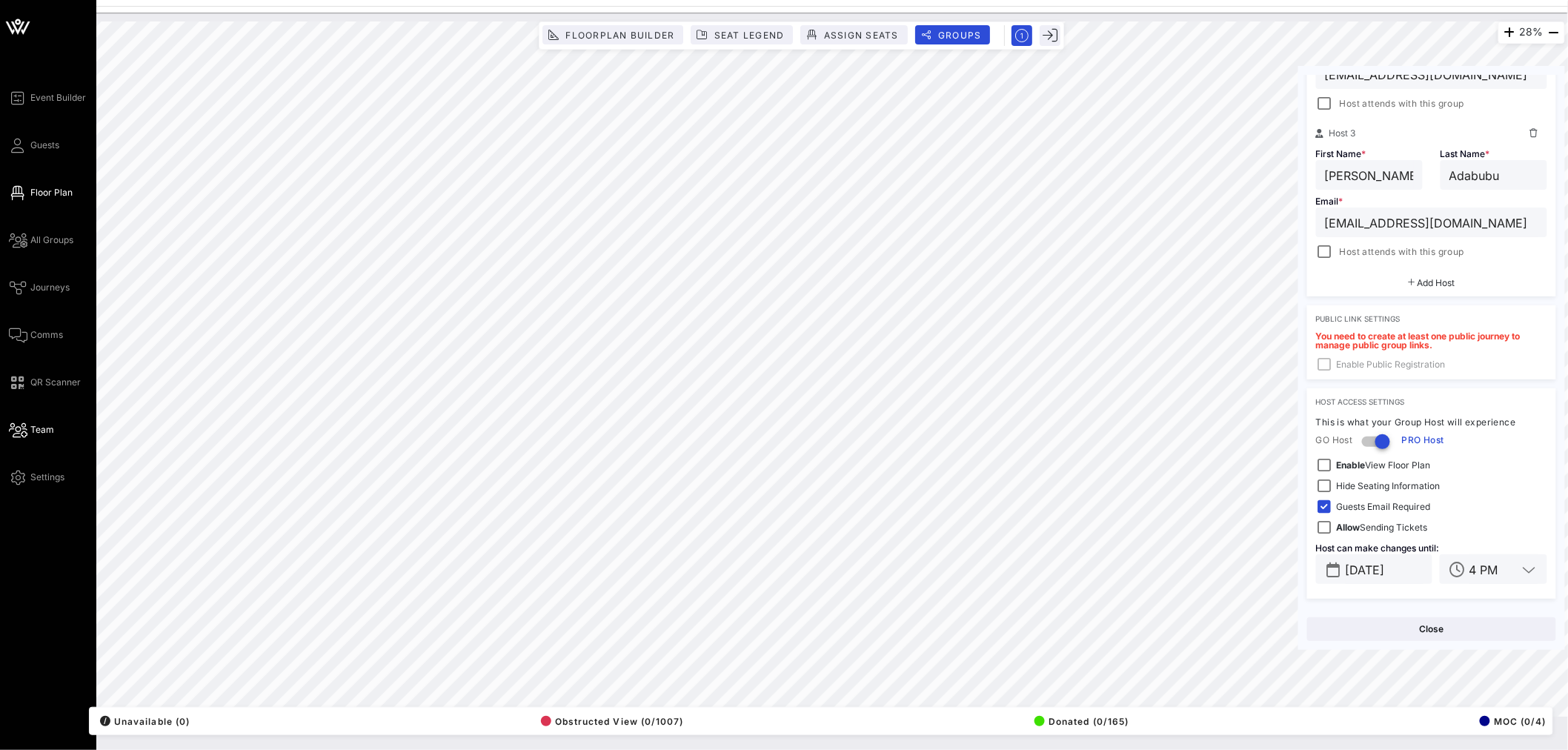
click at [28, 432] on link "Team" at bounding box center [32, 430] width 45 height 18
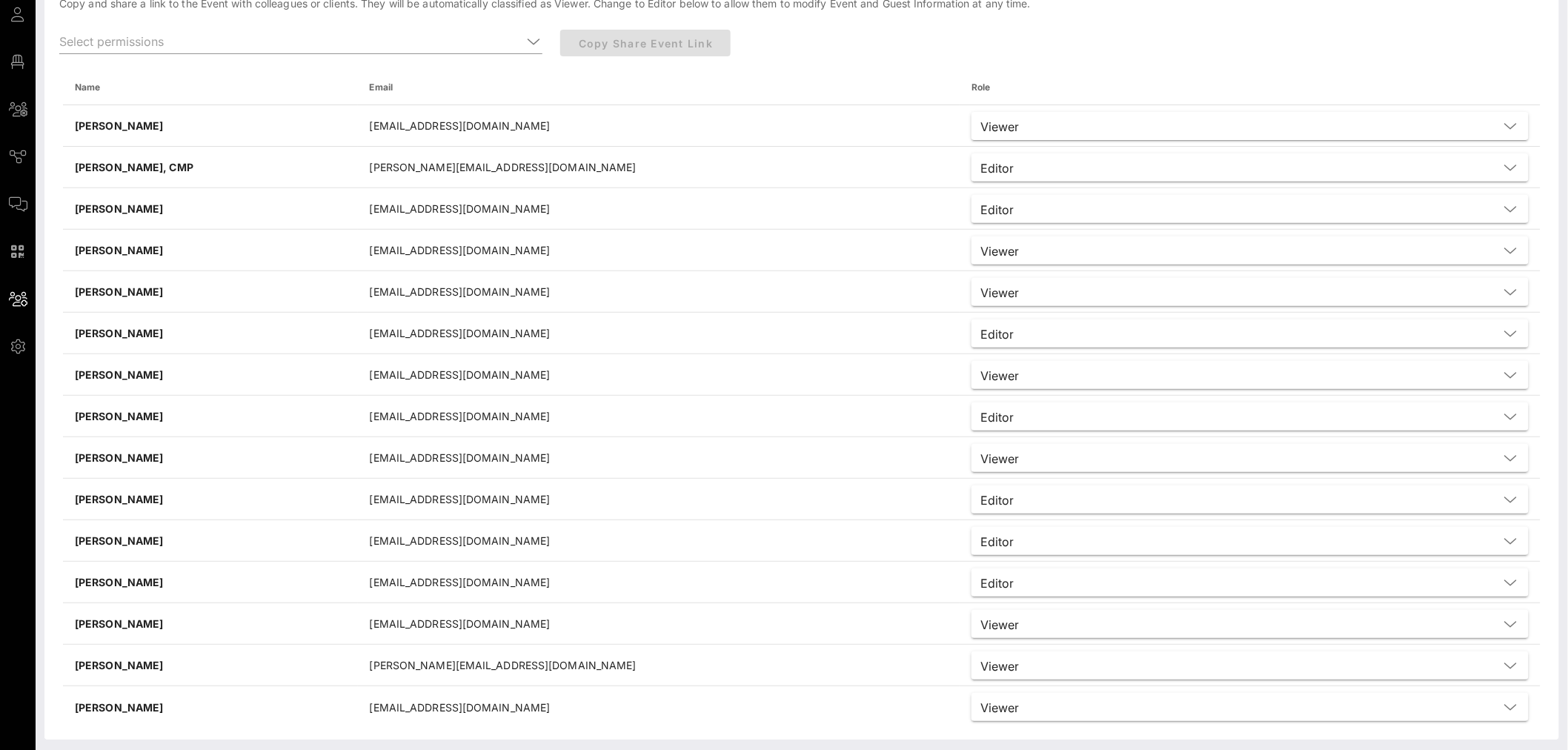
scroll to position [135, 0]
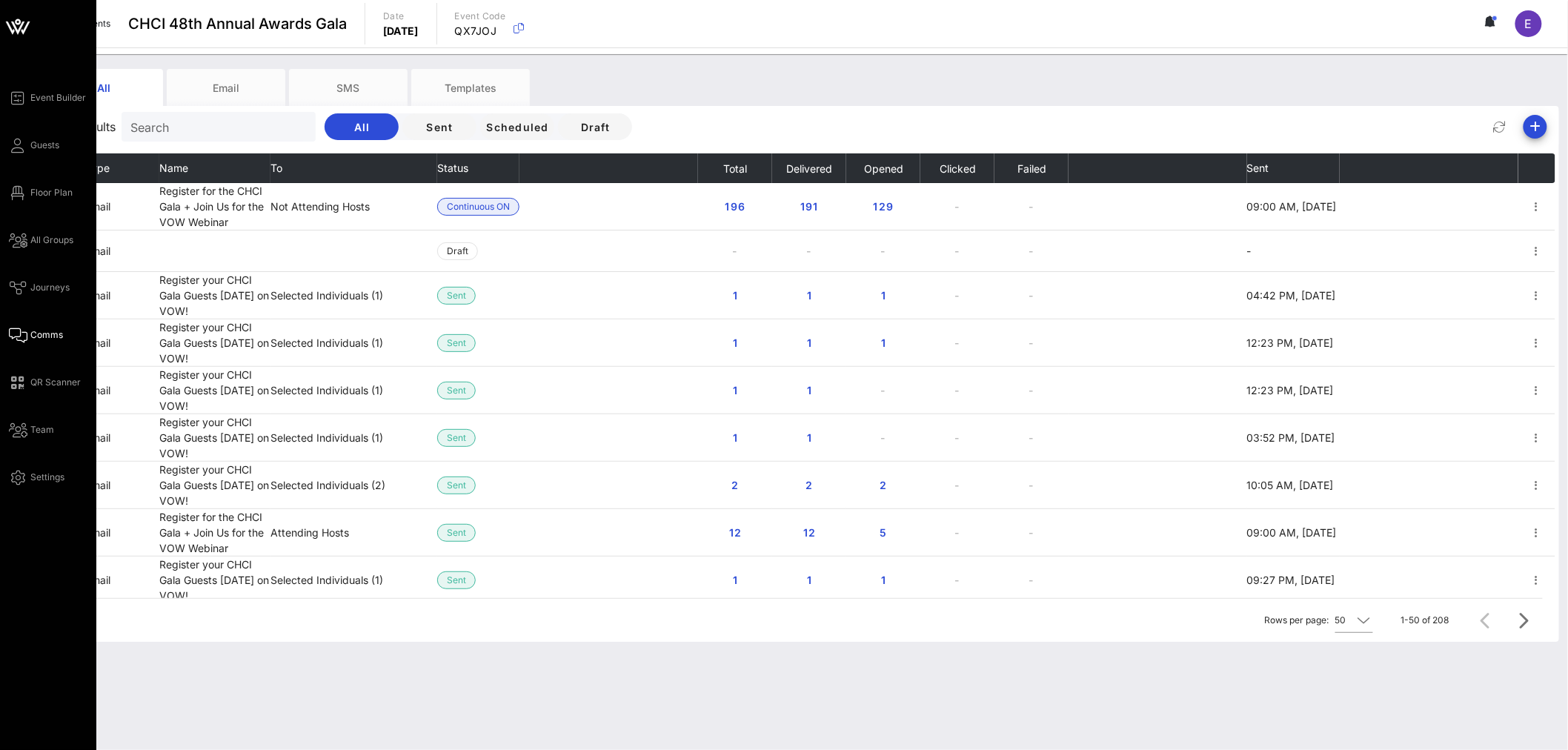
click at [42, 330] on span "Comms" at bounding box center [46, 335] width 33 height 14
click at [55, 286] on span "Journeys" at bounding box center [50, 287] width 39 height 14
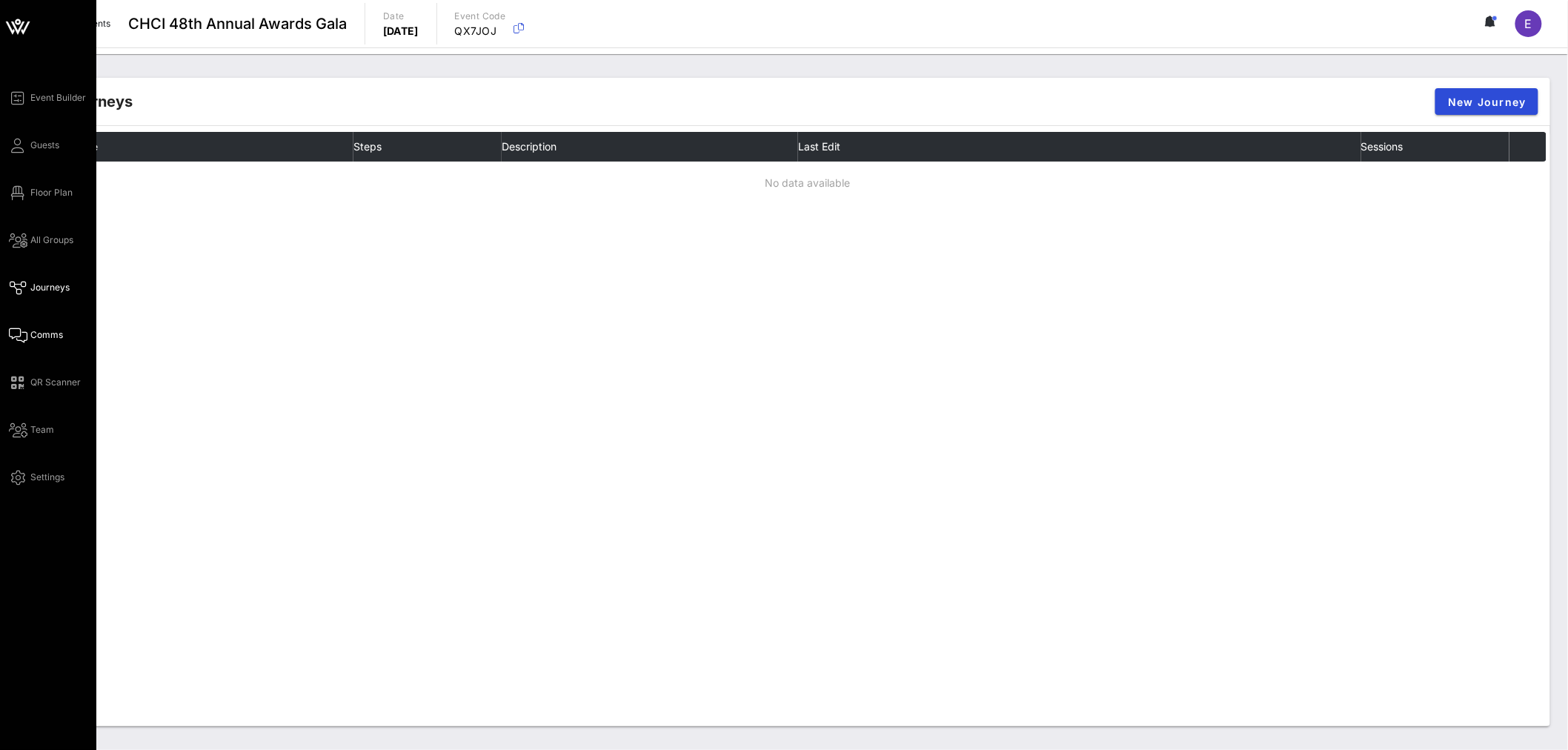
click at [51, 331] on span "Comms" at bounding box center [46, 335] width 33 height 14
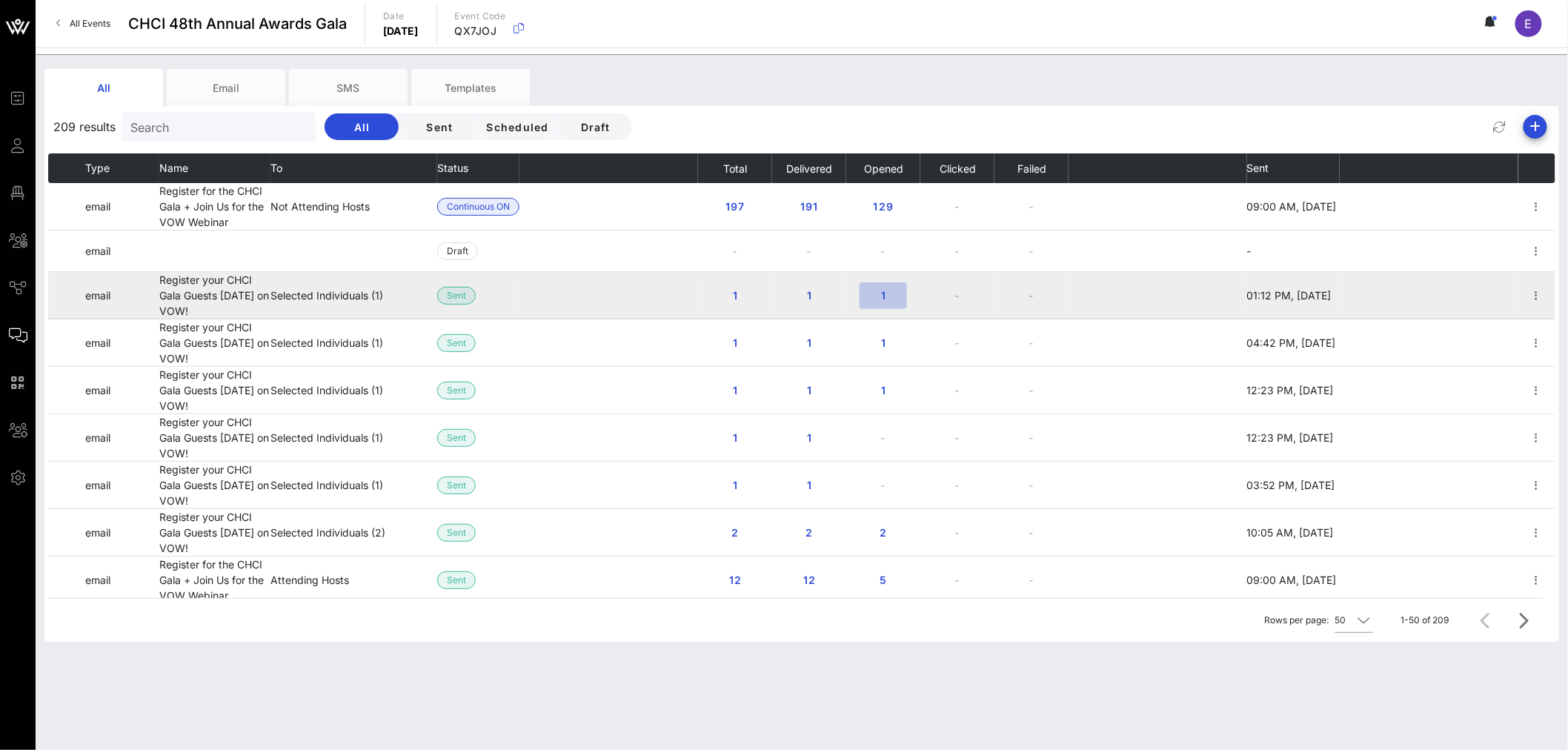
click at [880, 291] on span "1" at bounding box center [883, 295] width 23 height 13
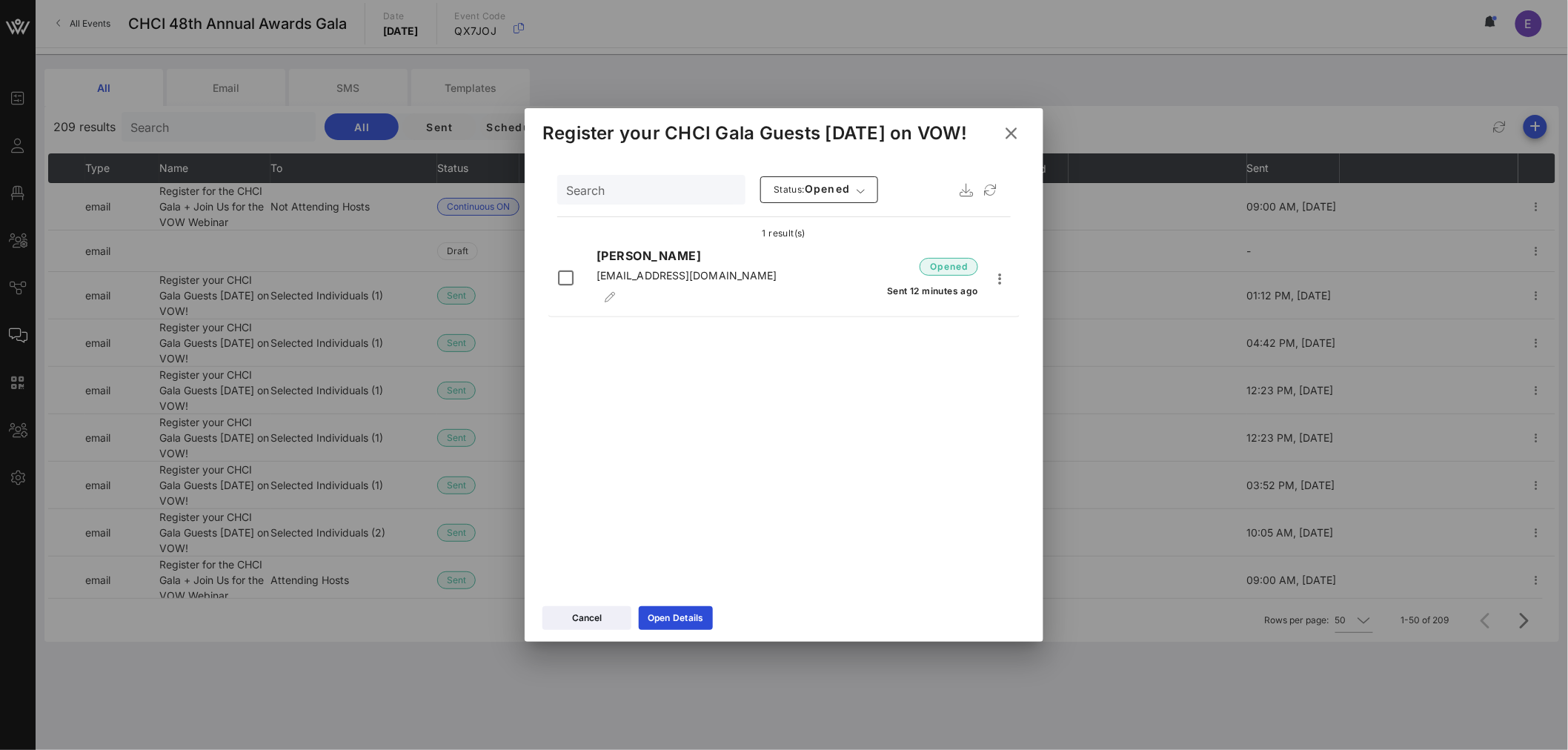
click at [1010, 131] on icon at bounding box center [1011, 133] width 20 height 21
